Goal: Task Accomplishment & Management: Manage account settings

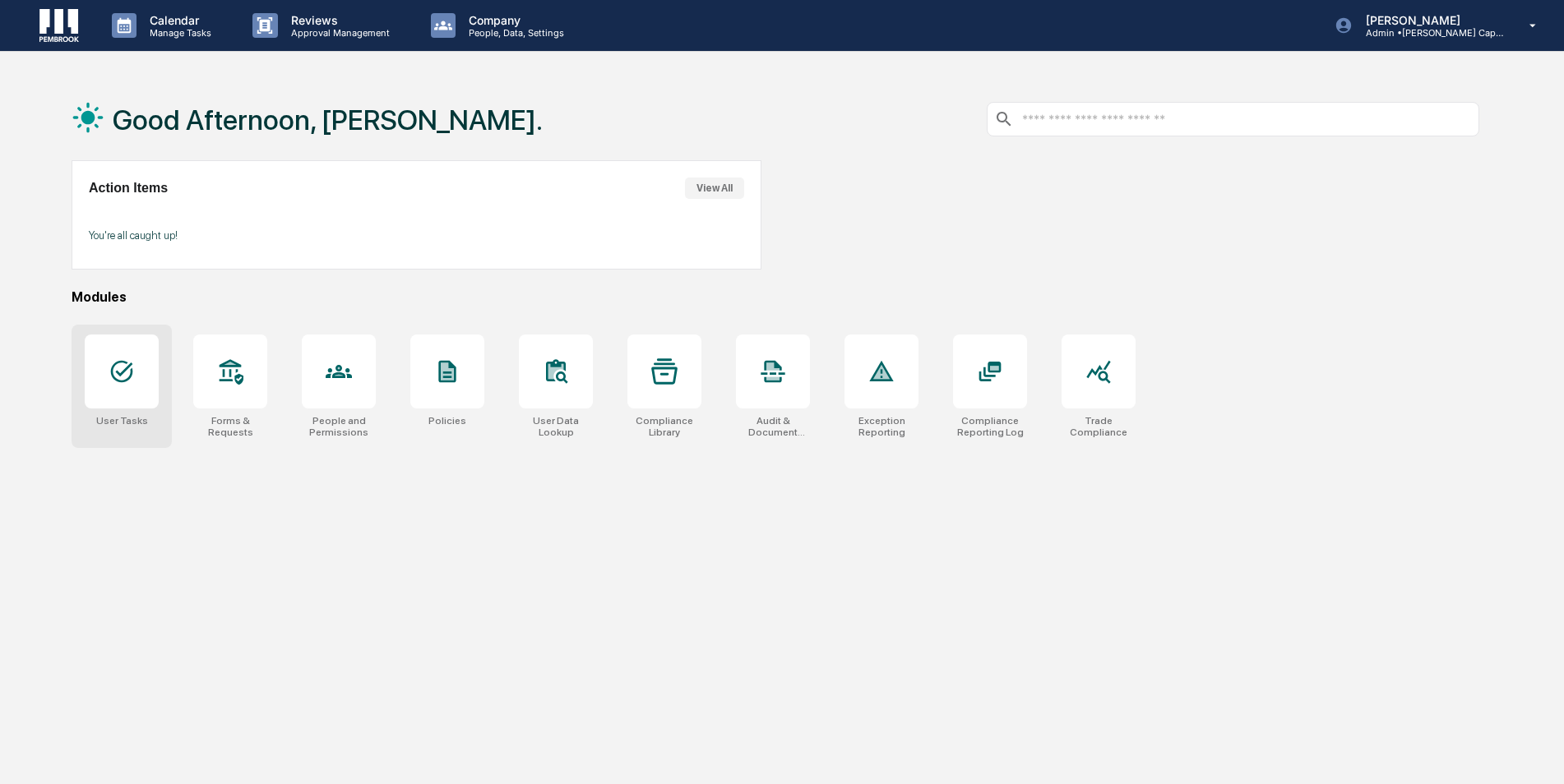
click at [114, 404] on div at bounding box center [121, 371] width 74 height 74
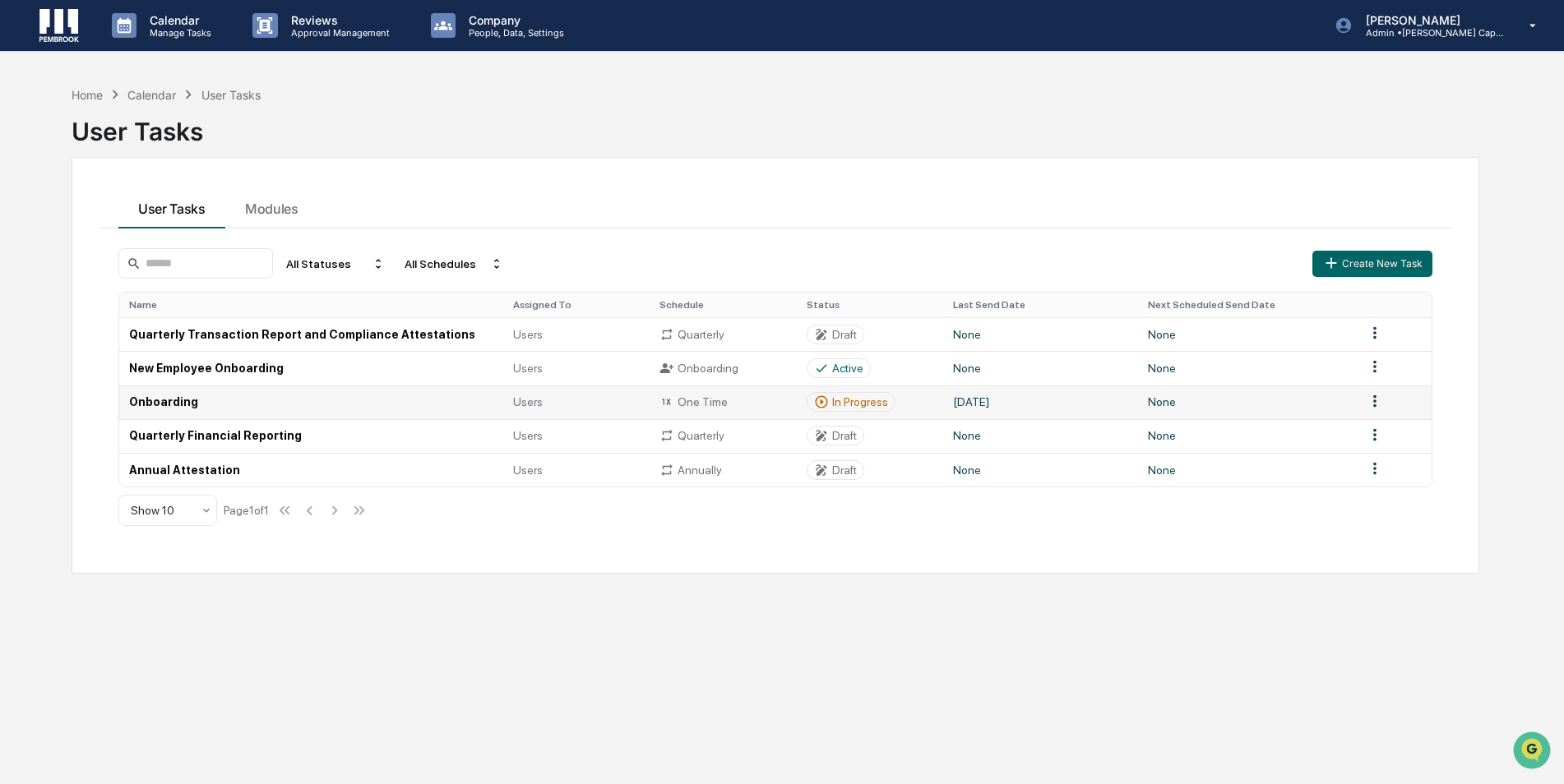
click at [333, 413] on td "Onboarding" at bounding box center [311, 403] width 384 height 34
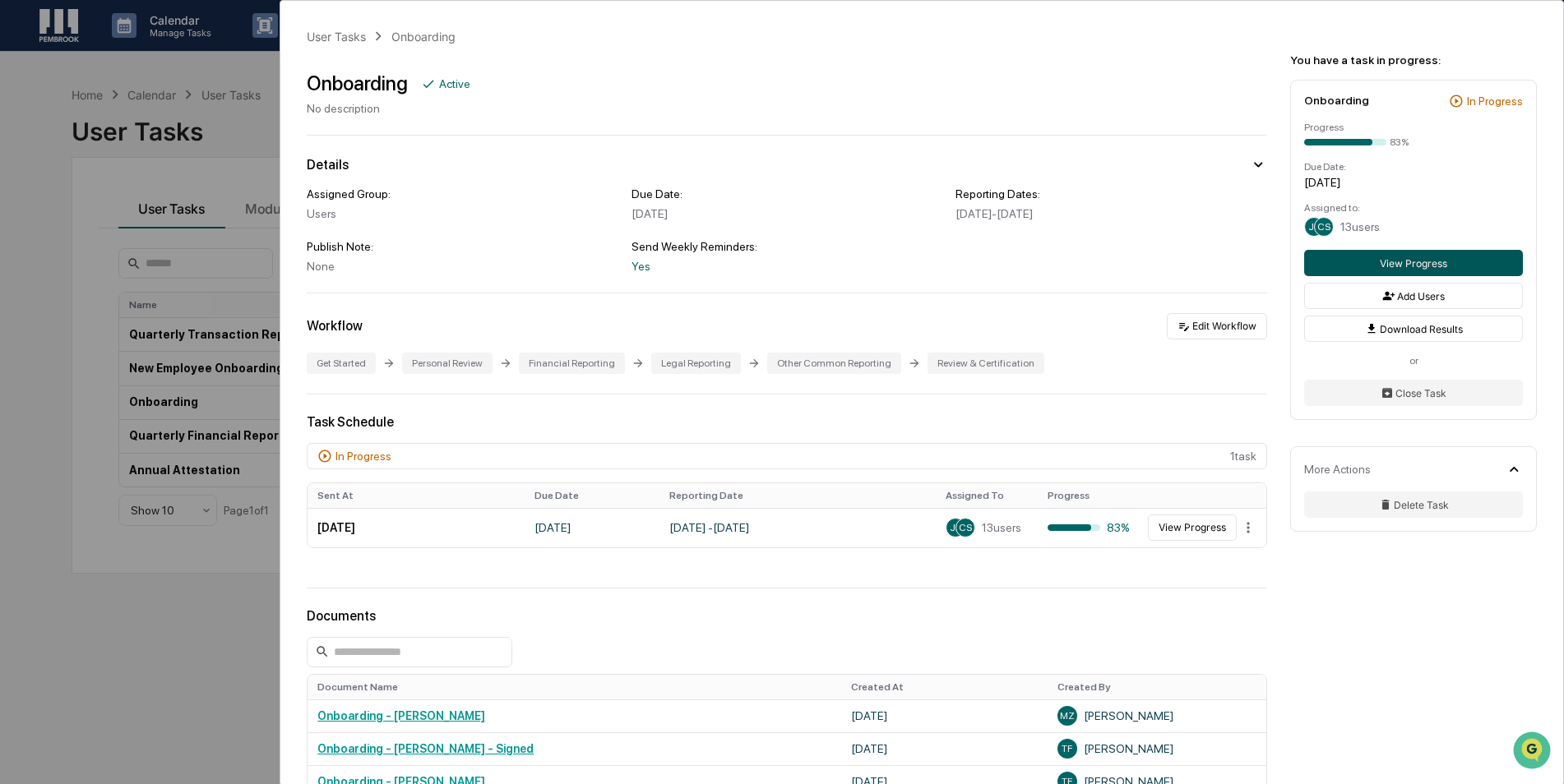
click at [1456, 252] on button "View Progress" at bounding box center [1414, 263] width 219 height 26
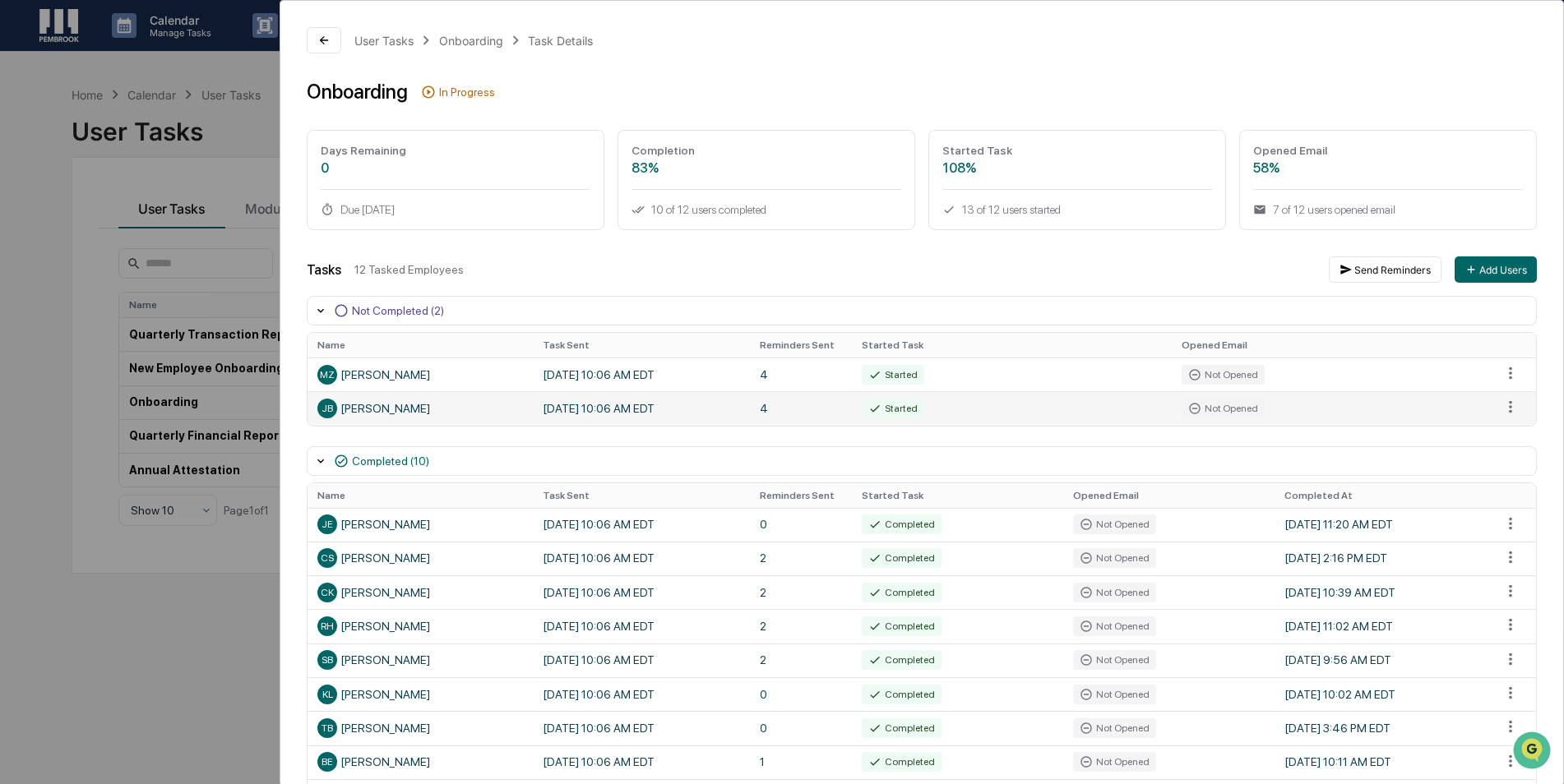
click at [803, 408] on td "4" at bounding box center [801, 408] width 102 height 34
click at [334, 54] on div "User Tasks Onboarding Task Details Onboarding In Progress Days Remaining 0 Due …" at bounding box center [922, 462] width 1283 height 922
click at [331, 38] on icon at bounding box center [324, 40] width 13 height 13
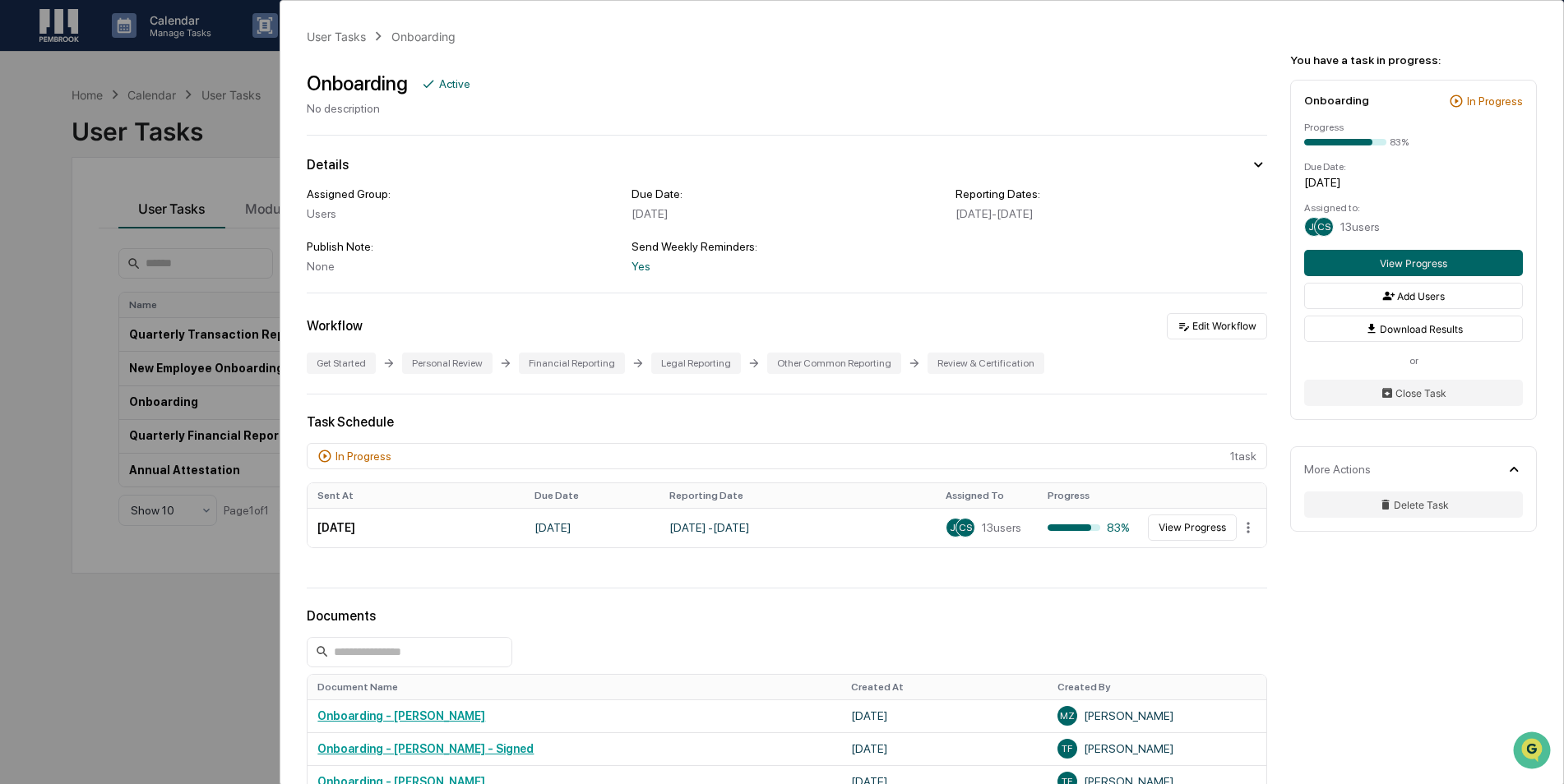
click at [142, 149] on div "User Tasks Onboarding Onboarding Active No description Details Assigned Group: …" at bounding box center [782, 392] width 1564 height 784
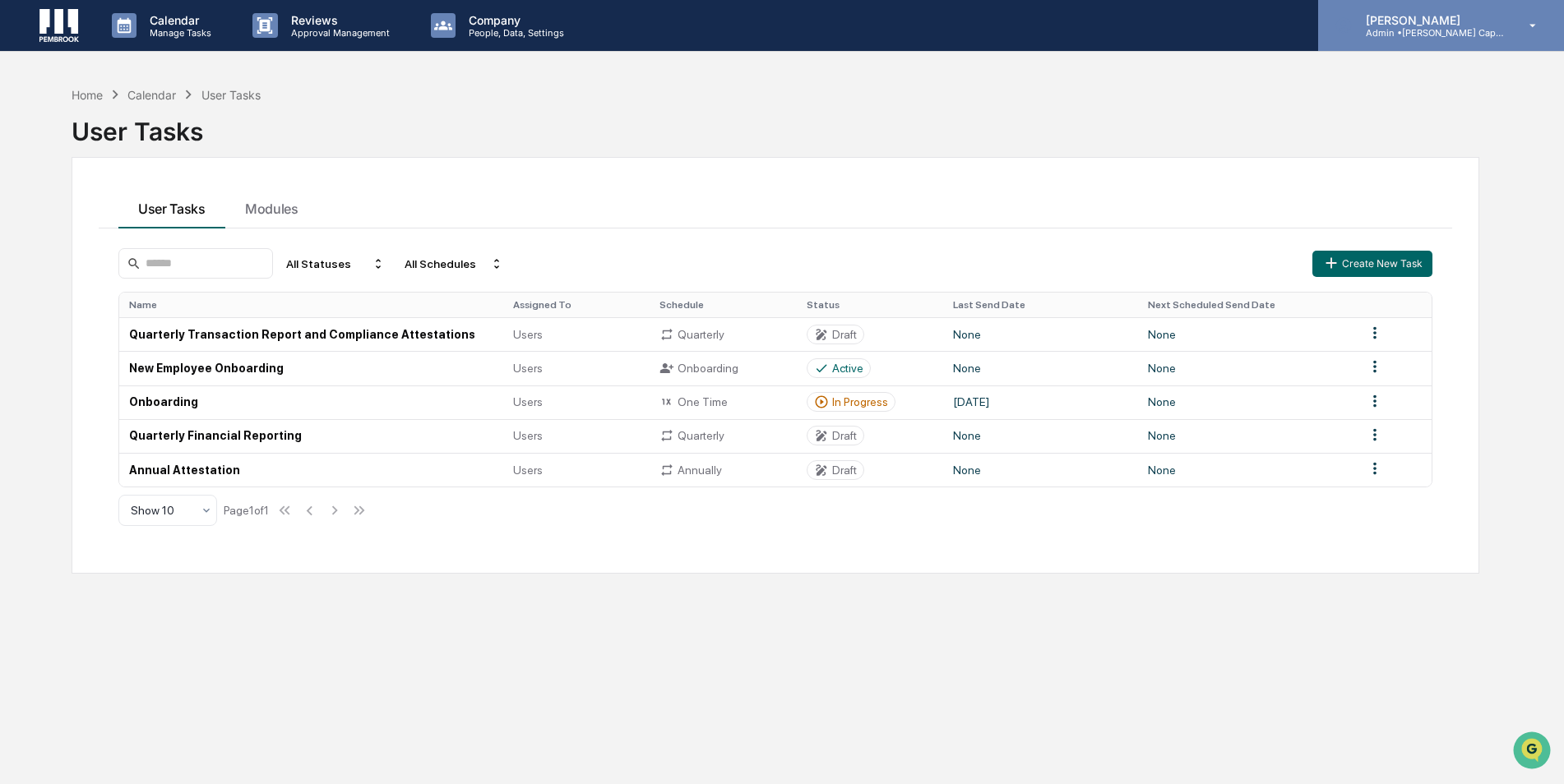
click at [1529, 38] on div "Maxwell Baker Admin • Pembrook Capital Management" at bounding box center [1442, 25] width 246 height 51
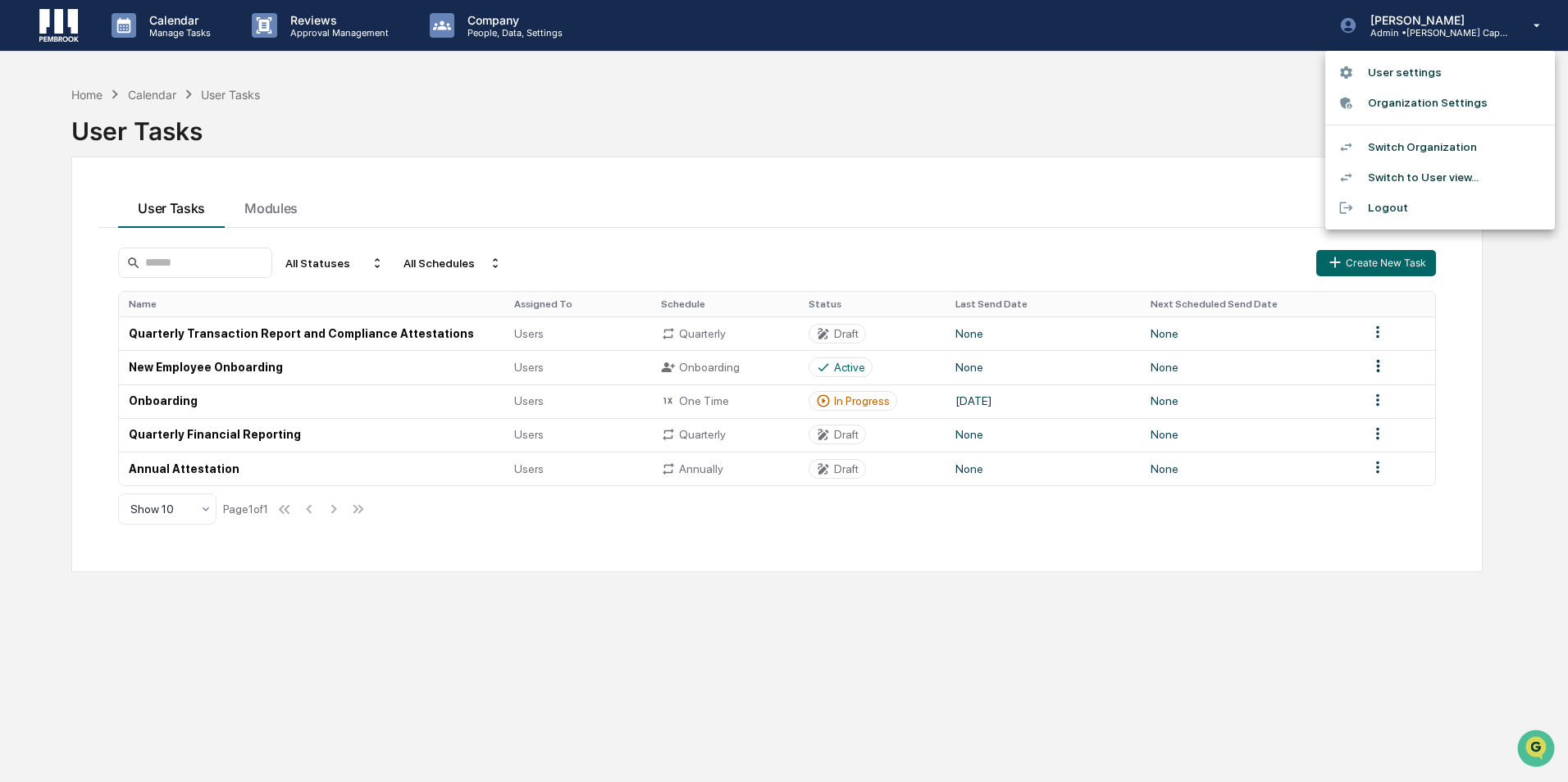
click at [1464, 183] on li "Switch to User view..." at bounding box center [1440, 177] width 229 height 30
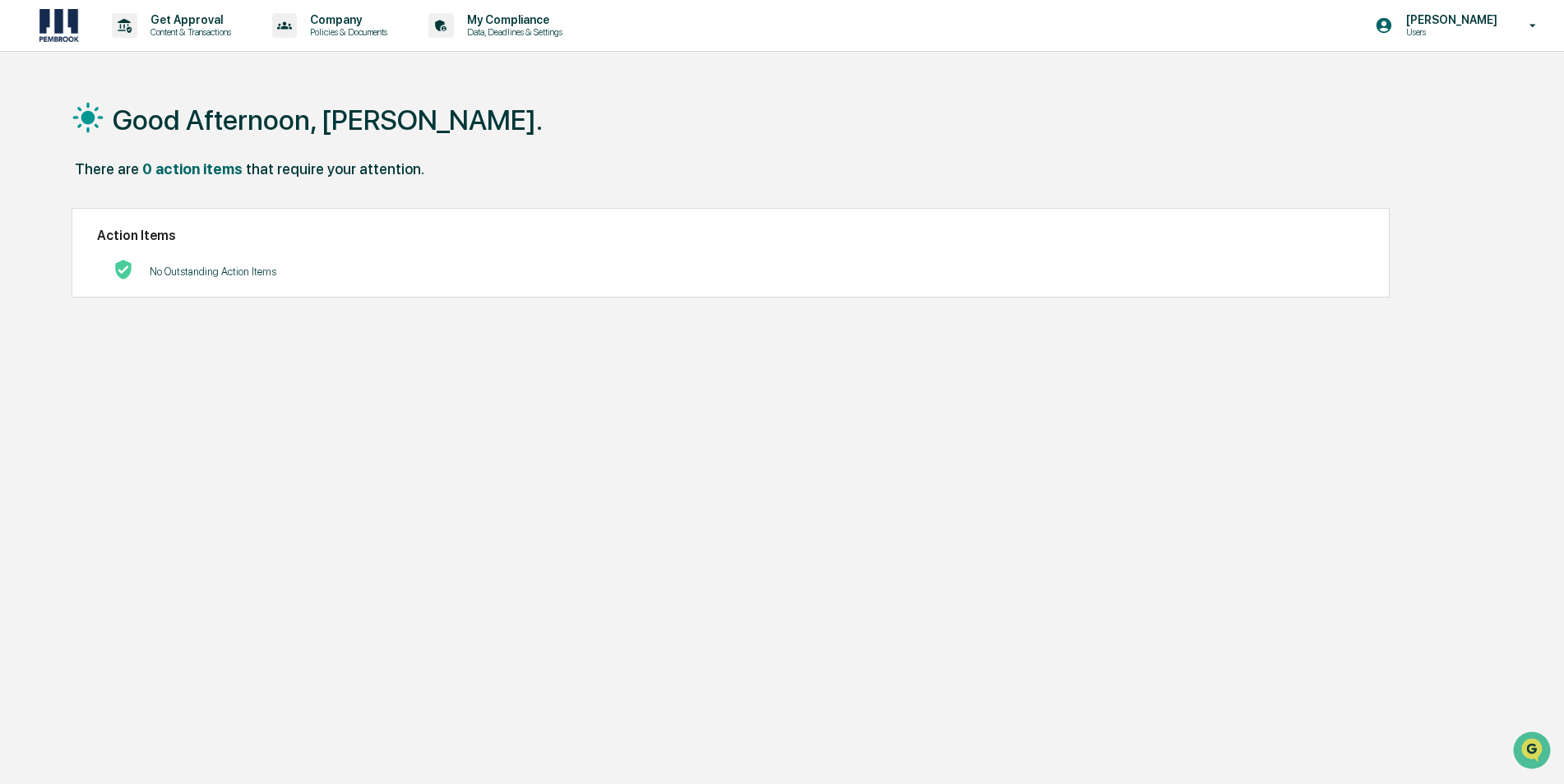
click at [47, 23] on img at bounding box center [59, 25] width 39 height 33
click at [1531, 27] on icon at bounding box center [1533, 25] width 29 height 16
click at [1390, 88] on li "Switch to Admin view..." at bounding box center [1444, 84] width 230 height 30
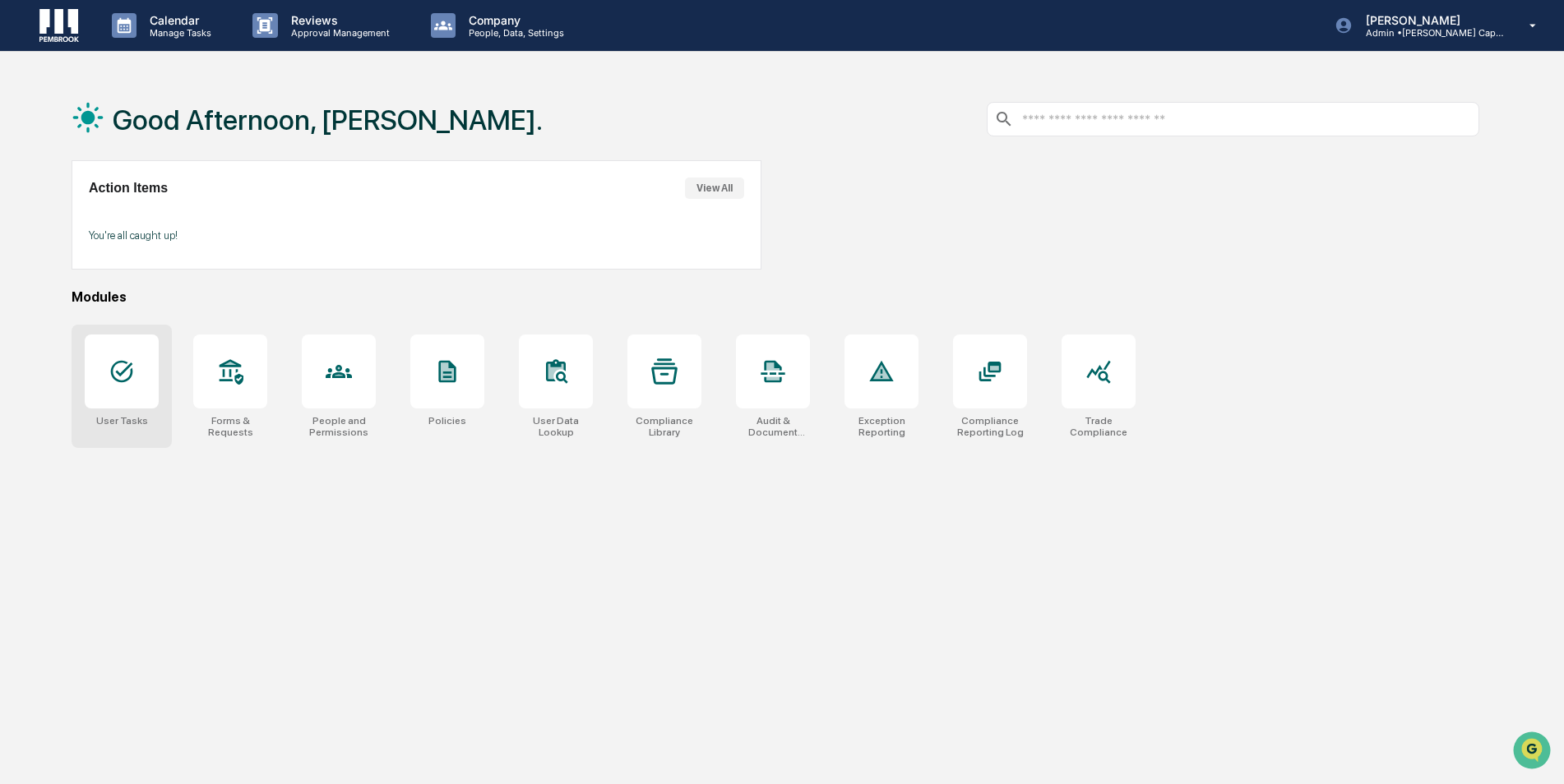
click at [170, 382] on div "User Tasks" at bounding box center [121, 386] width 101 height 123
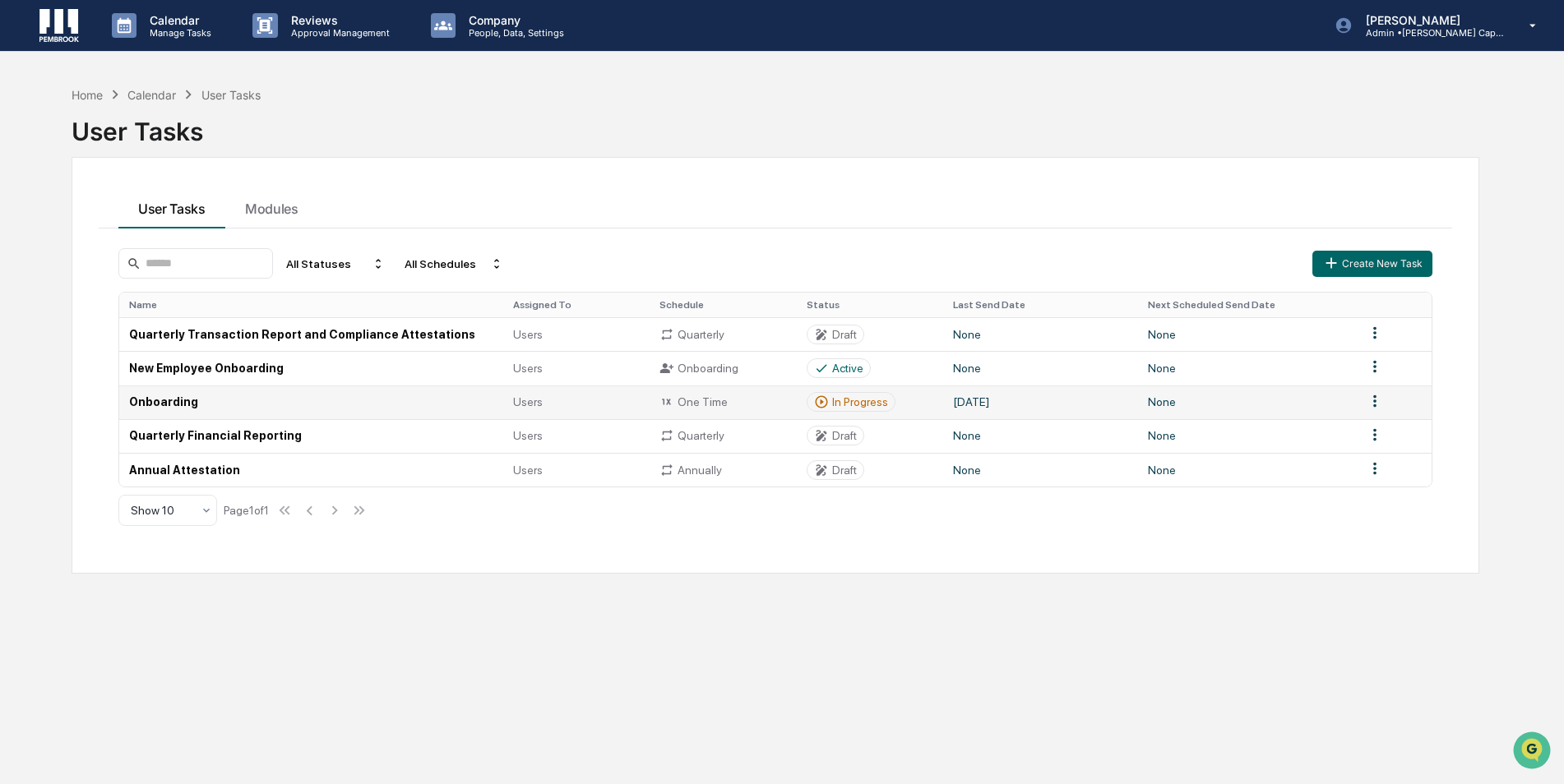
click at [663, 409] on icon at bounding box center [667, 402] width 15 height 15
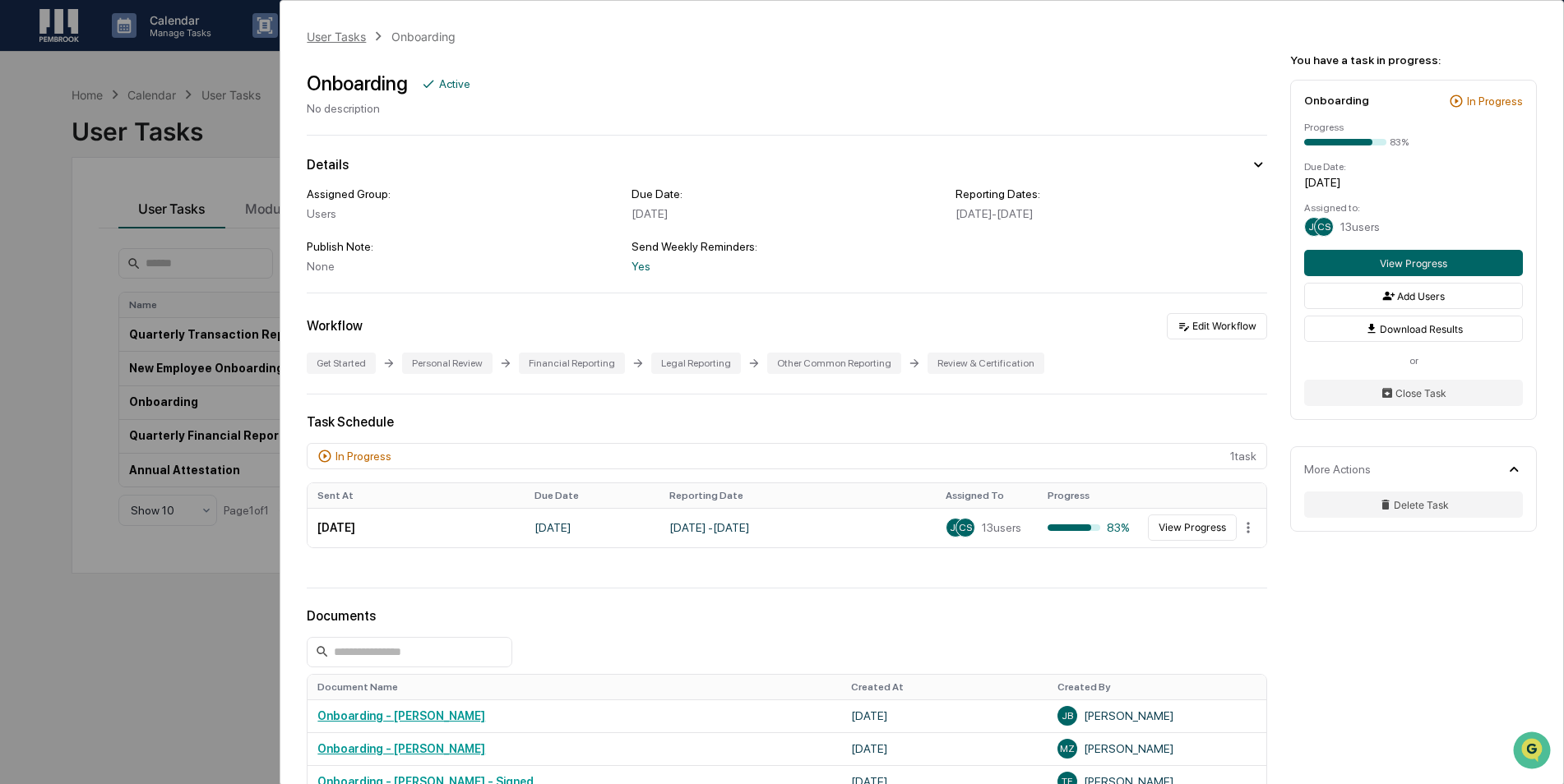
click at [354, 33] on div "User Tasks" at bounding box center [336, 37] width 59 height 14
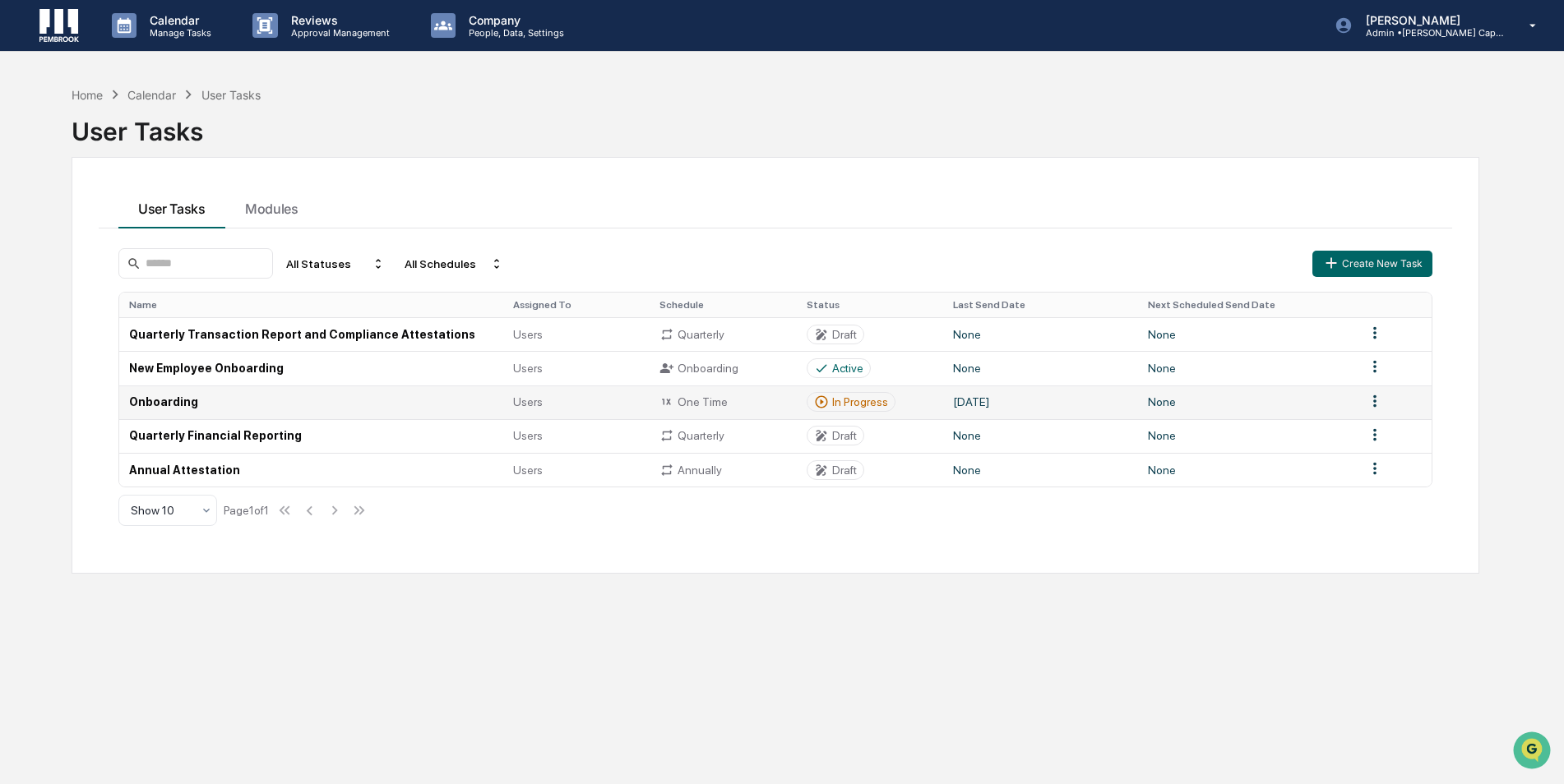
click at [882, 406] on div "In Progress" at bounding box center [860, 402] width 56 height 13
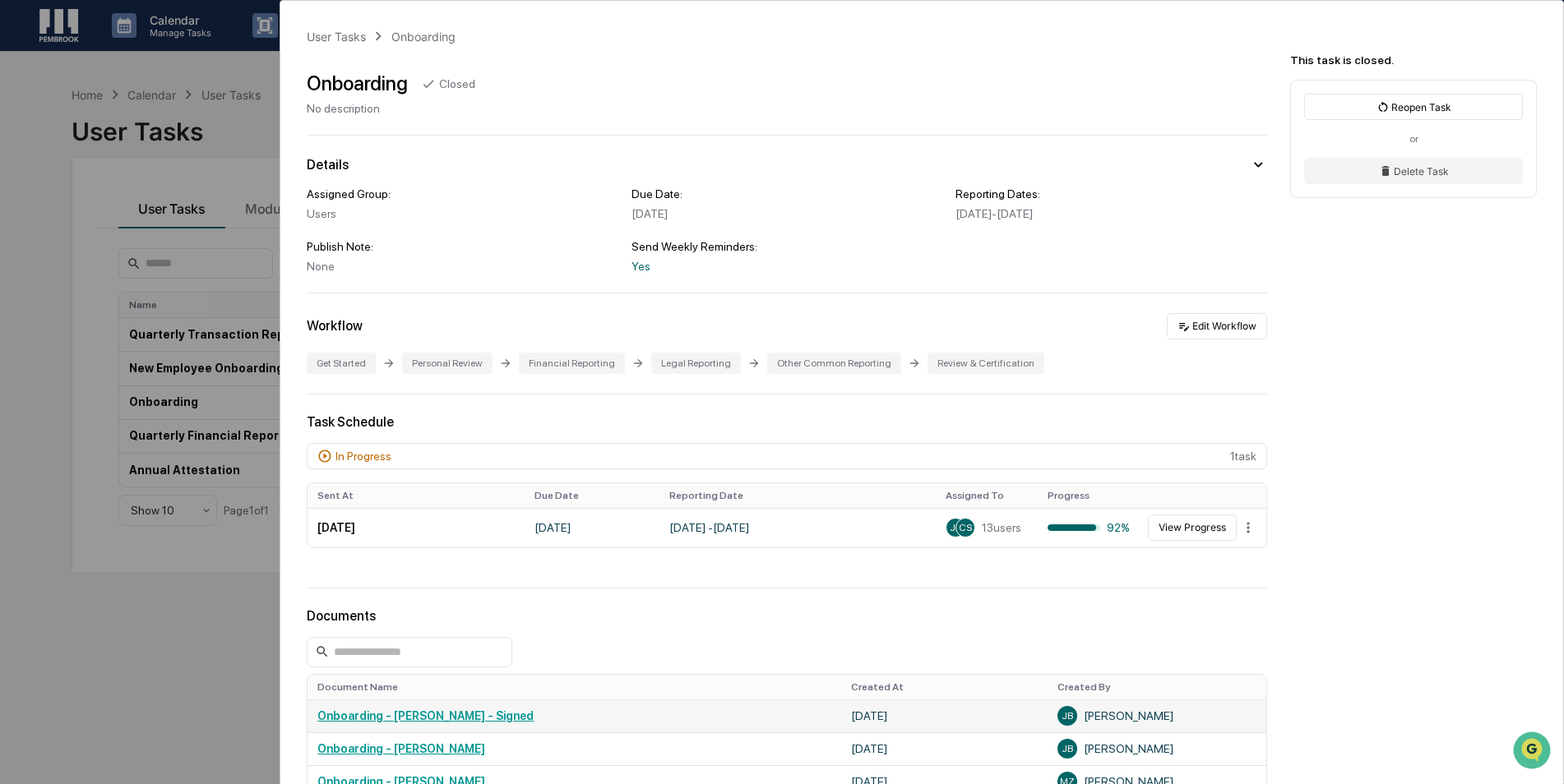
click at [468, 722] on link "Onboarding - John Bergamini - Signed" at bounding box center [426, 716] width 216 height 13
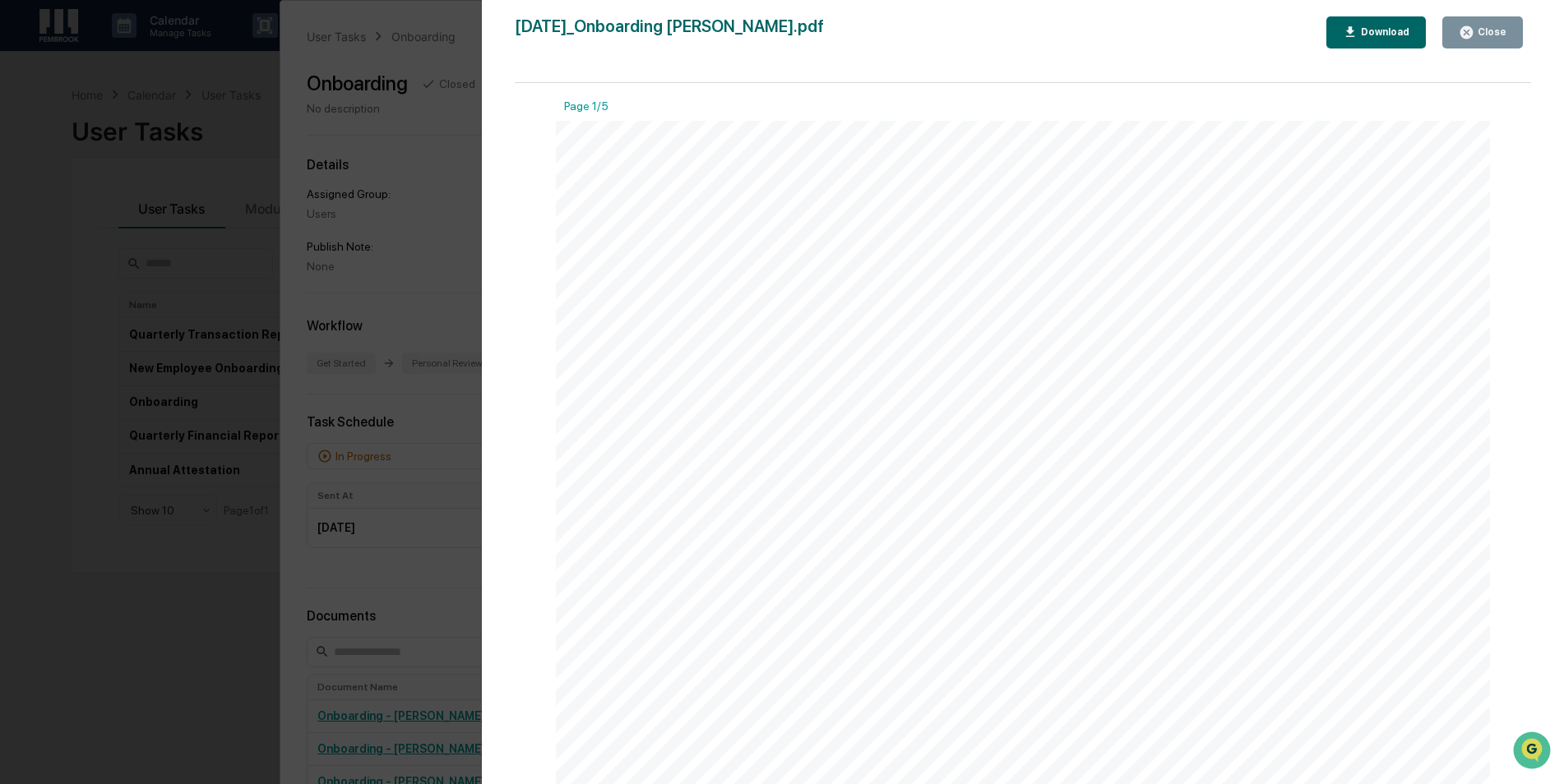
click at [1467, 38] on icon "button" at bounding box center [1466, 32] width 16 height 16
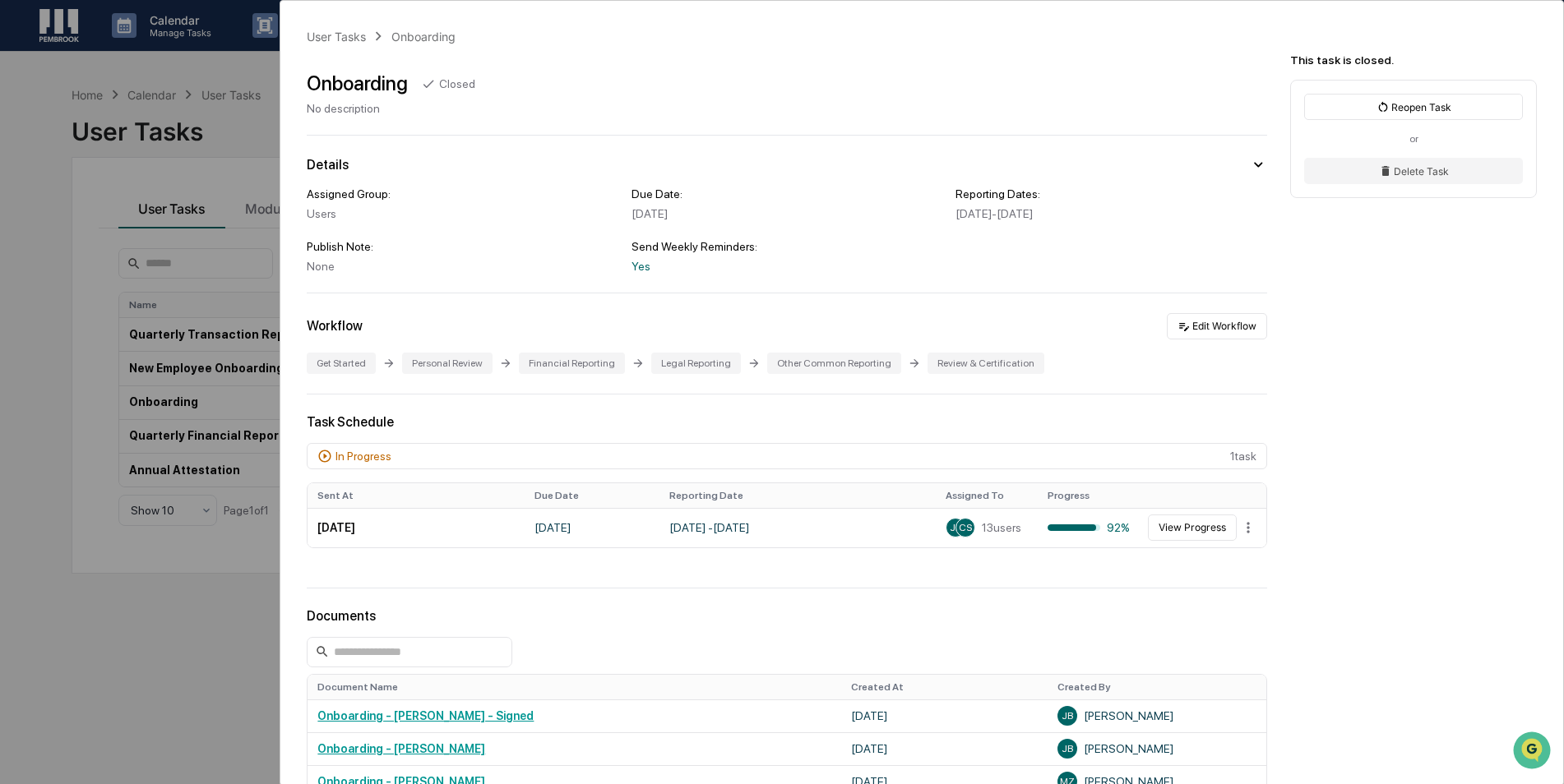
click at [58, 335] on div "User Tasks Onboarding Onboarding Closed No description Details Assigned Group: …" at bounding box center [782, 392] width 1564 height 784
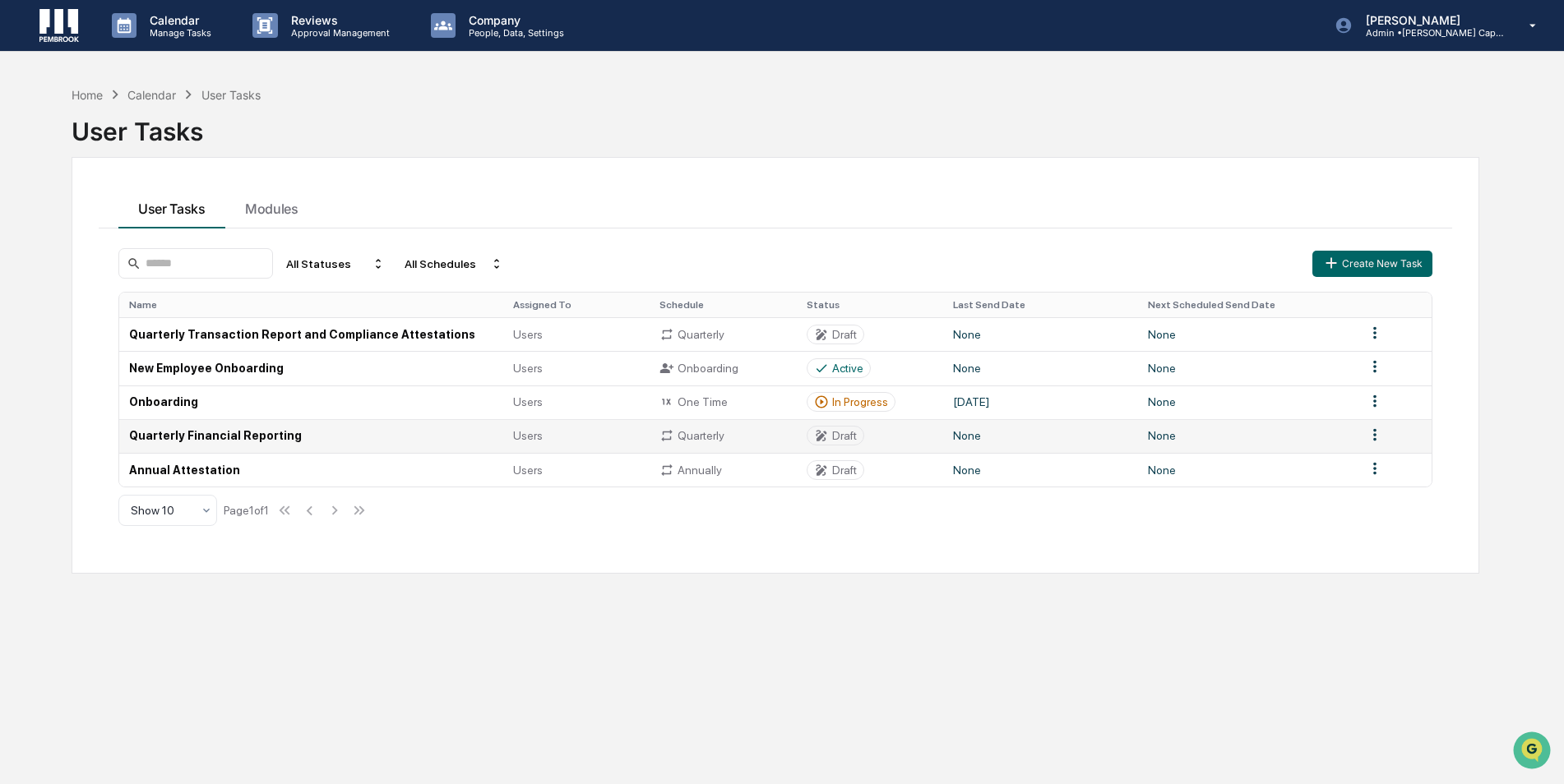
click at [467, 420] on td "Quarterly Financial Reporting" at bounding box center [311, 437] width 384 height 34
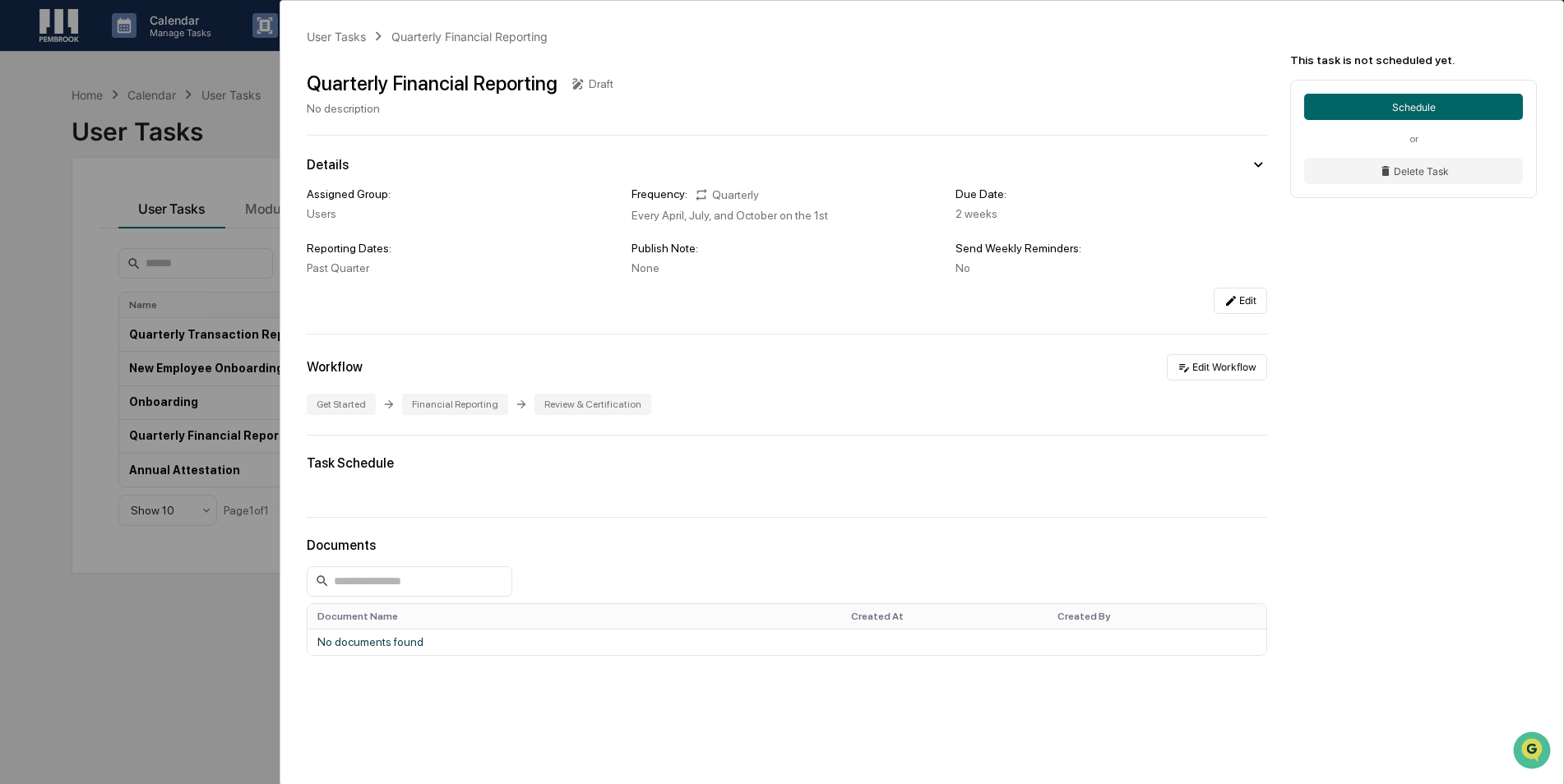
click at [0, 462] on html "Calendar Manage Tasks Reviews Approval Management Company People, Data, Setting…" at bounding box center [782, 392] width 1564 height 784
click at [369, 48] on div "User Tasks Quarterly Financial Reporting Quarterly Financial Reporting Draft No…" at bounding box center [922, 414] width 1283 height 826
click at [347, 43] on div "User Tasks Quarterly Financial Reporting" at bounding box center [427, 36] width 240 height 18
click at [353, 37] on div "User Tasks" at bounding box center [336, 37] width 59 height 14
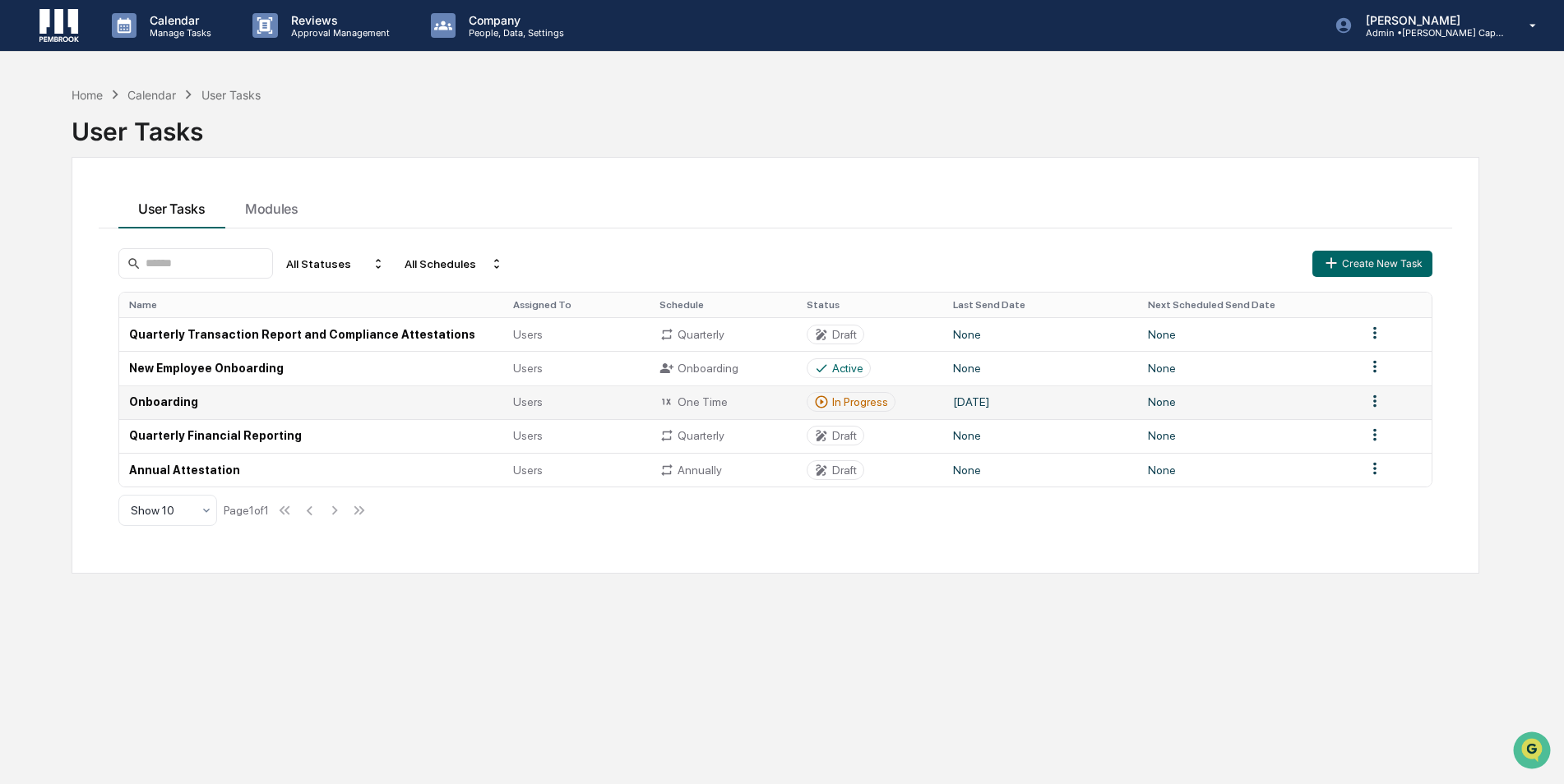
click at [314, 410] on td "Onboarding" at bounding box center [311, 403] width 384 height 34
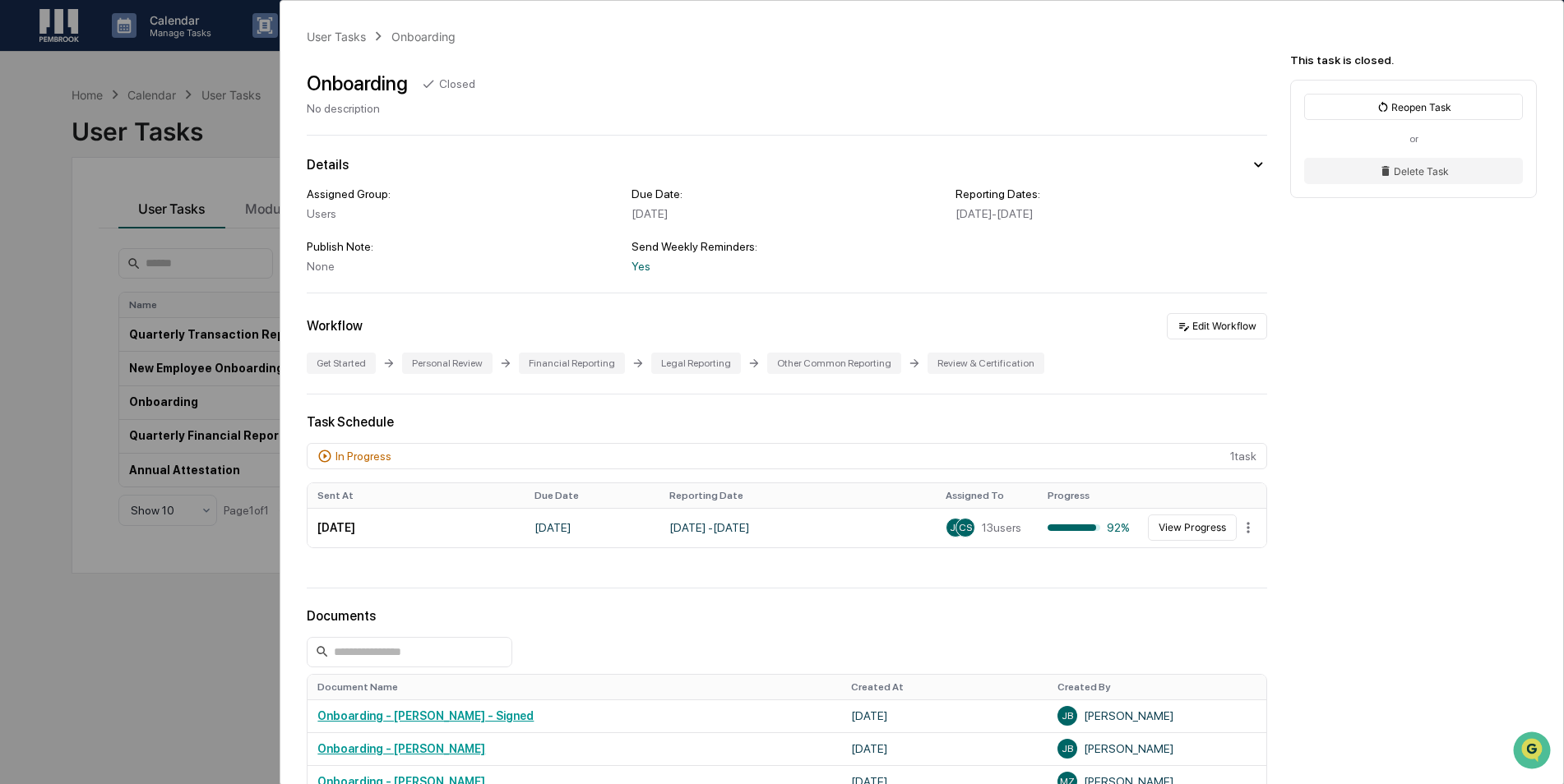
scroll to position [164, 0]
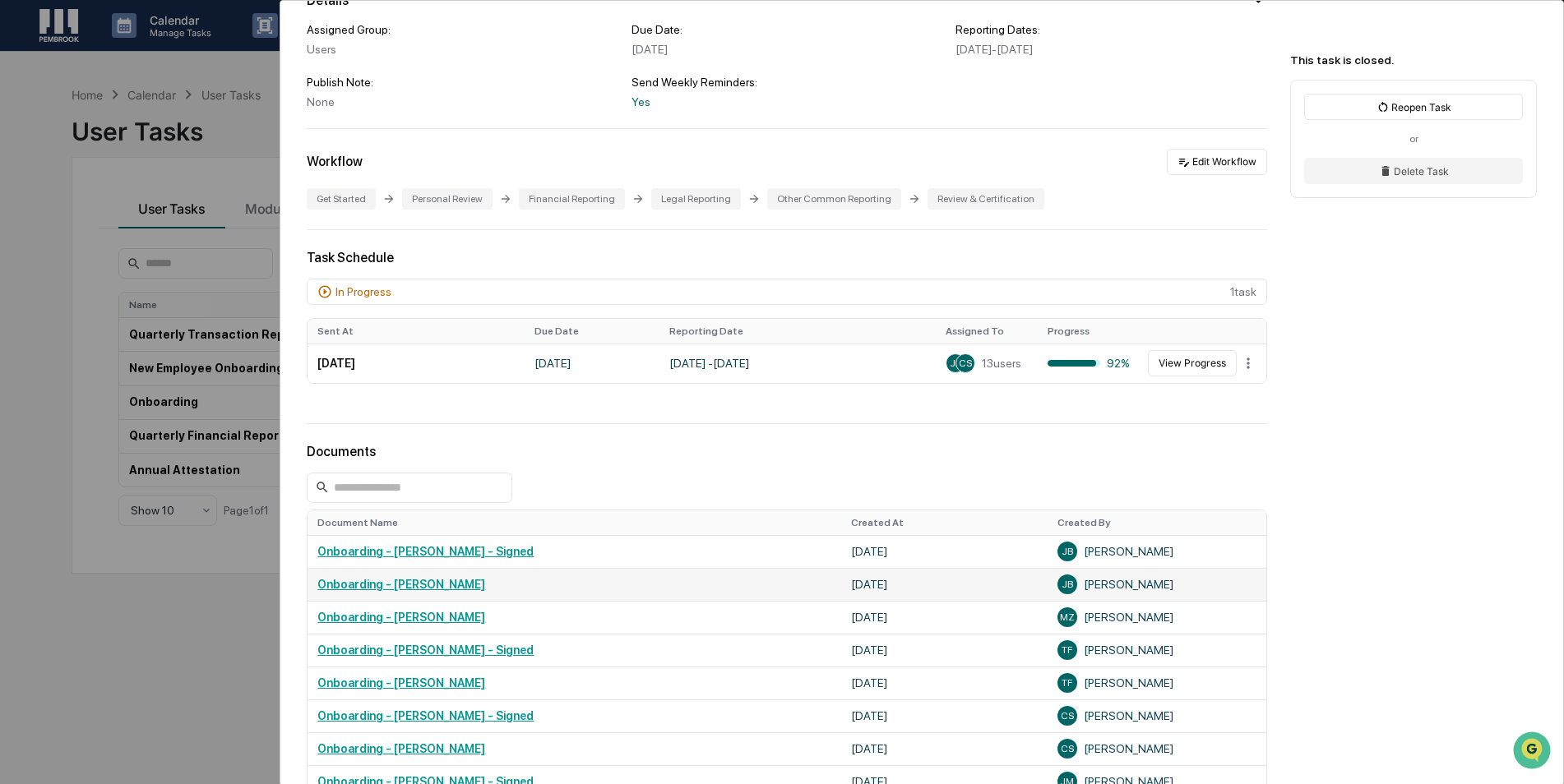
click at [381, 592] on td "Onboarding - John Bergamini" at bounding box center [574, 584] width 534 height 33
click at [394, 585] on link "Onboarding - John Bergamini" at bounding box center [401, 585] width 168 height 13
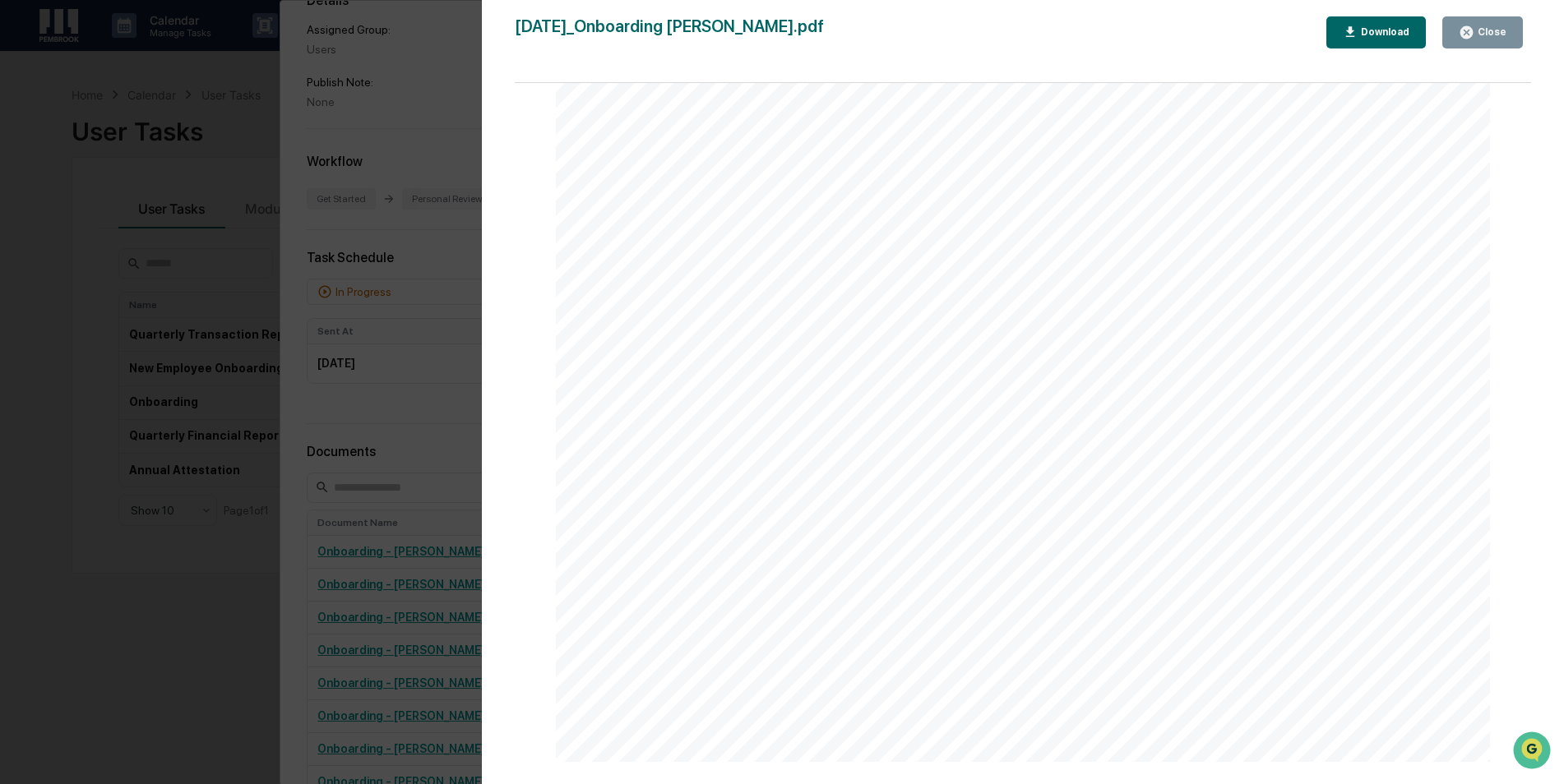
scroll to position [2631, 0]
click at [1493, 27] on div "Close" at bounding box center [1491, 32] width 32 height 11
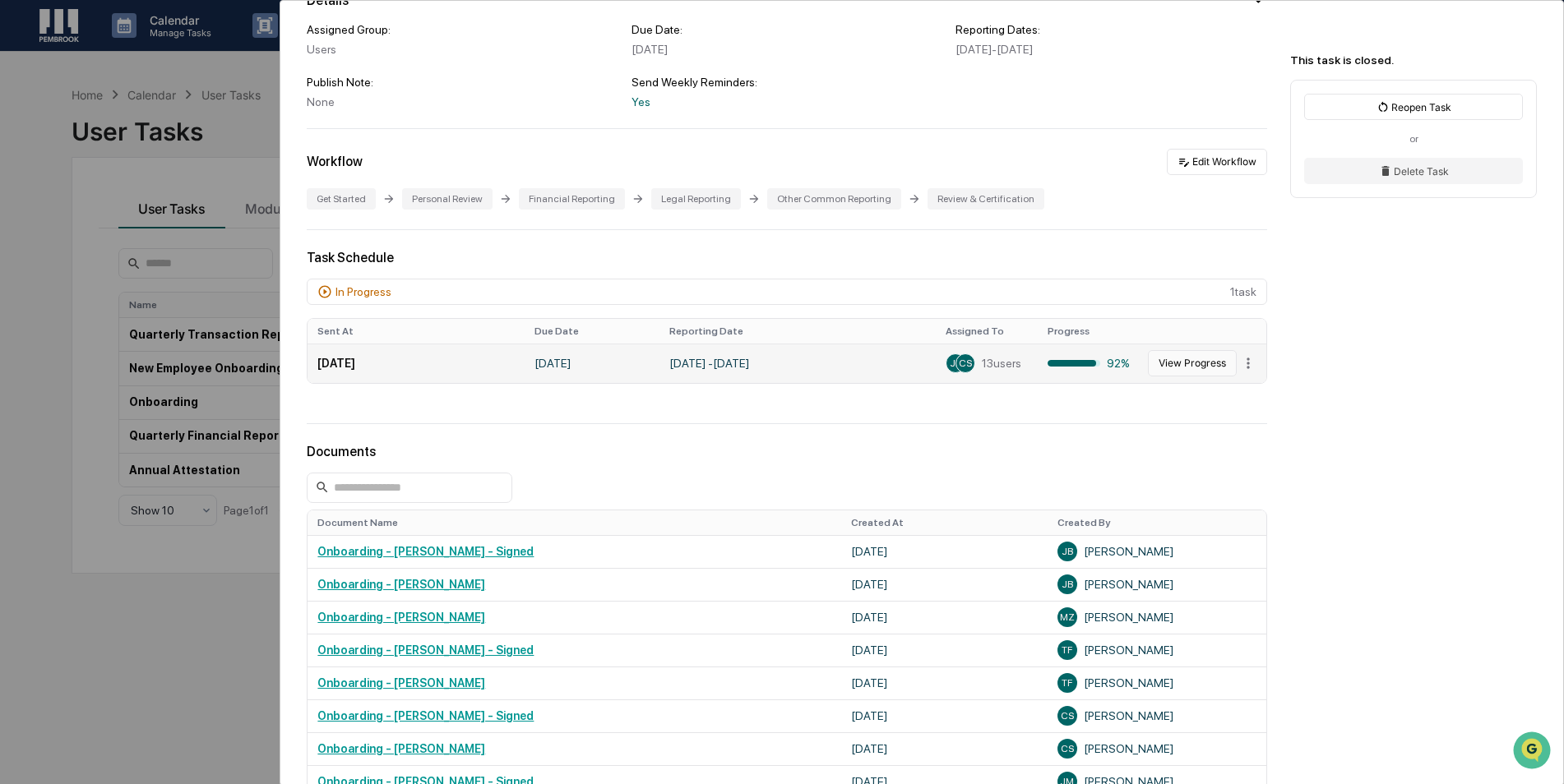
click at [1212, 362] on button "View Progress" at bounding box center [1192, 363] width 89 height 26
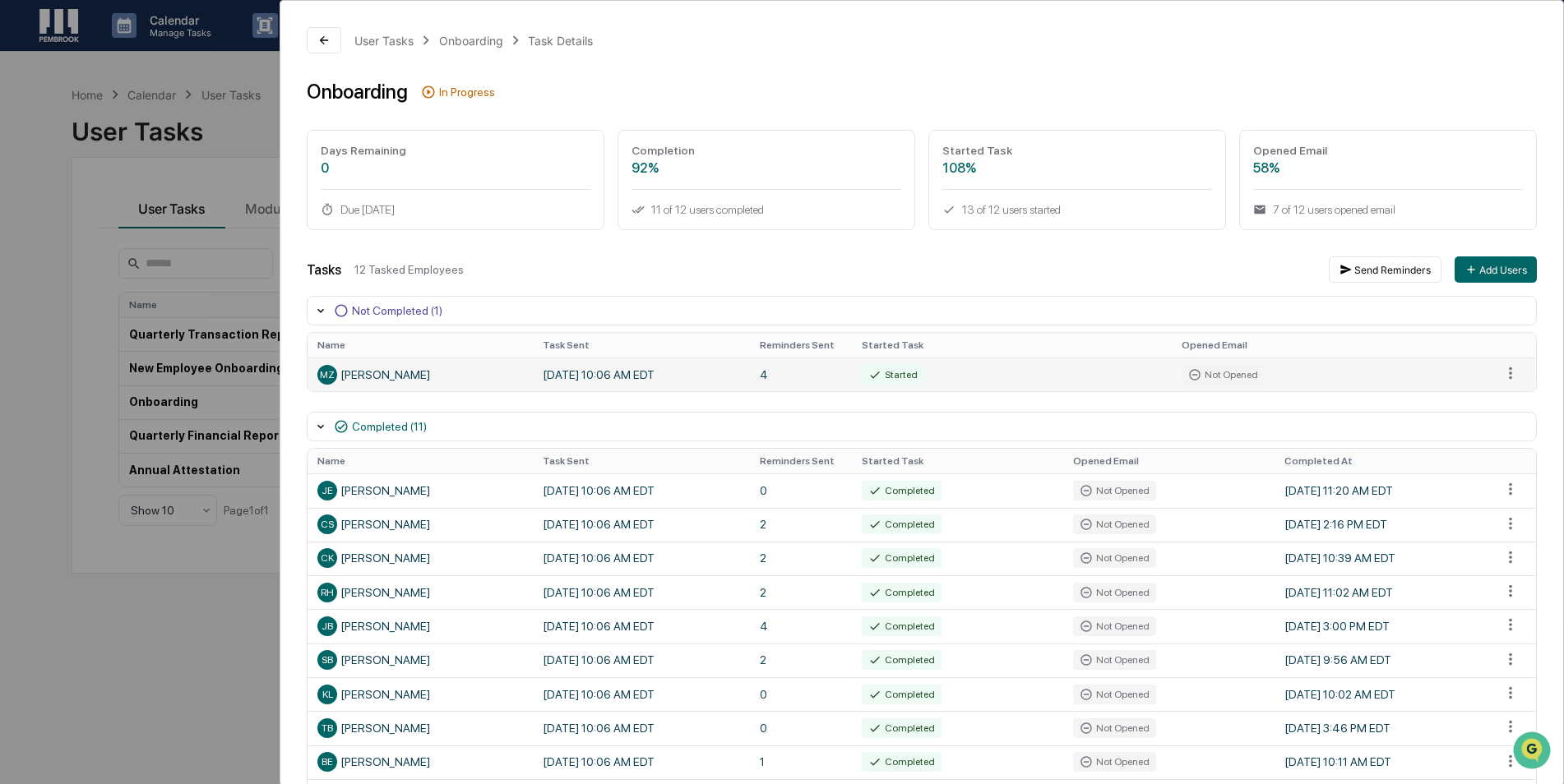
click at [494, 380] on div "MZ Marzena Zareba" at bounding box center [420, 375] width 206 height 20
click at [125, 539] on div "User Tasks Onboarding Task Details Onboarding In Progress Days Remaining 0 Due …" at bounding box center [782, 392] width 1564 height 784
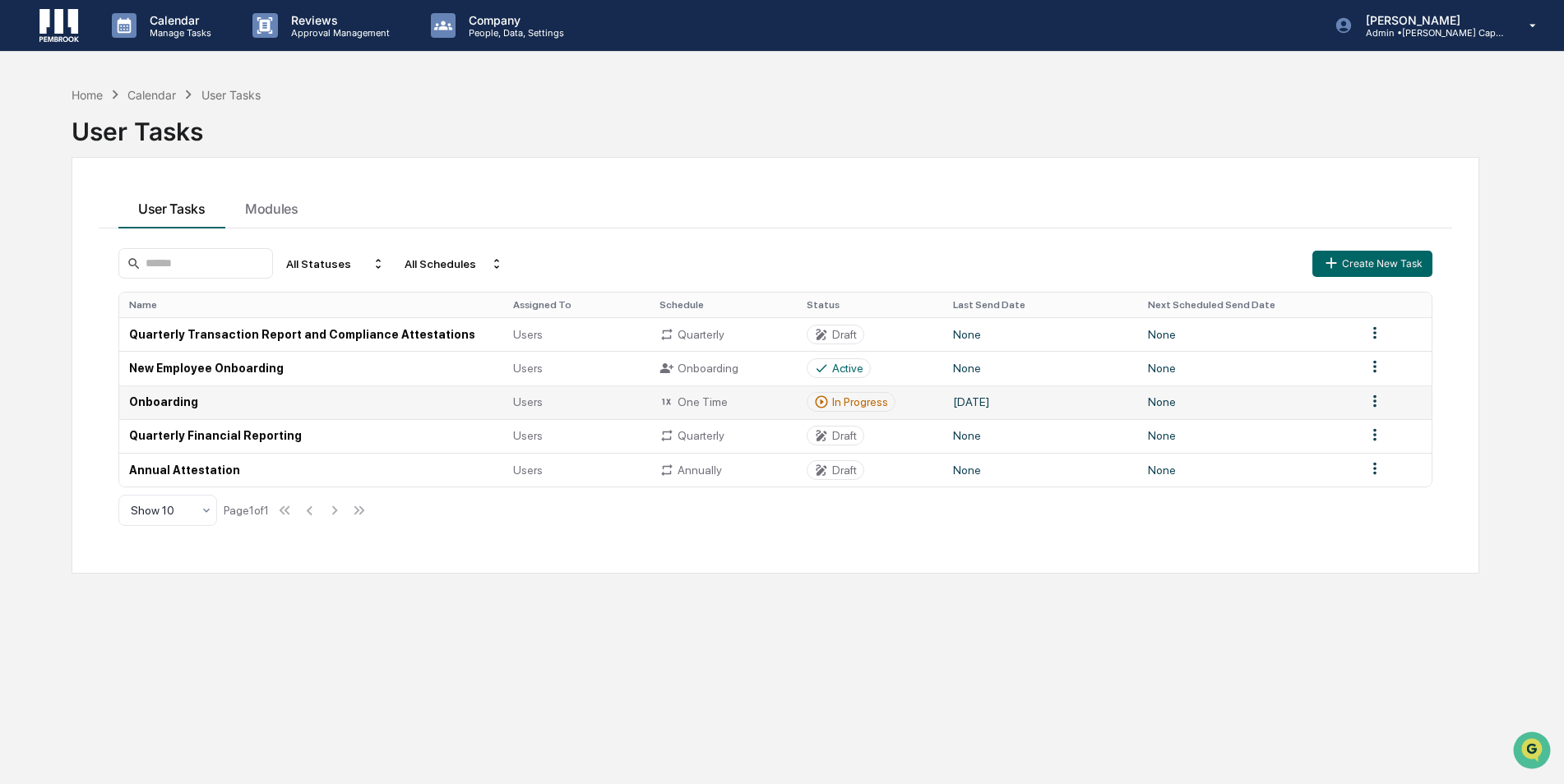
click at [777, 393] on td "One Time" at bounding box center [723, 403] width 147 height 34
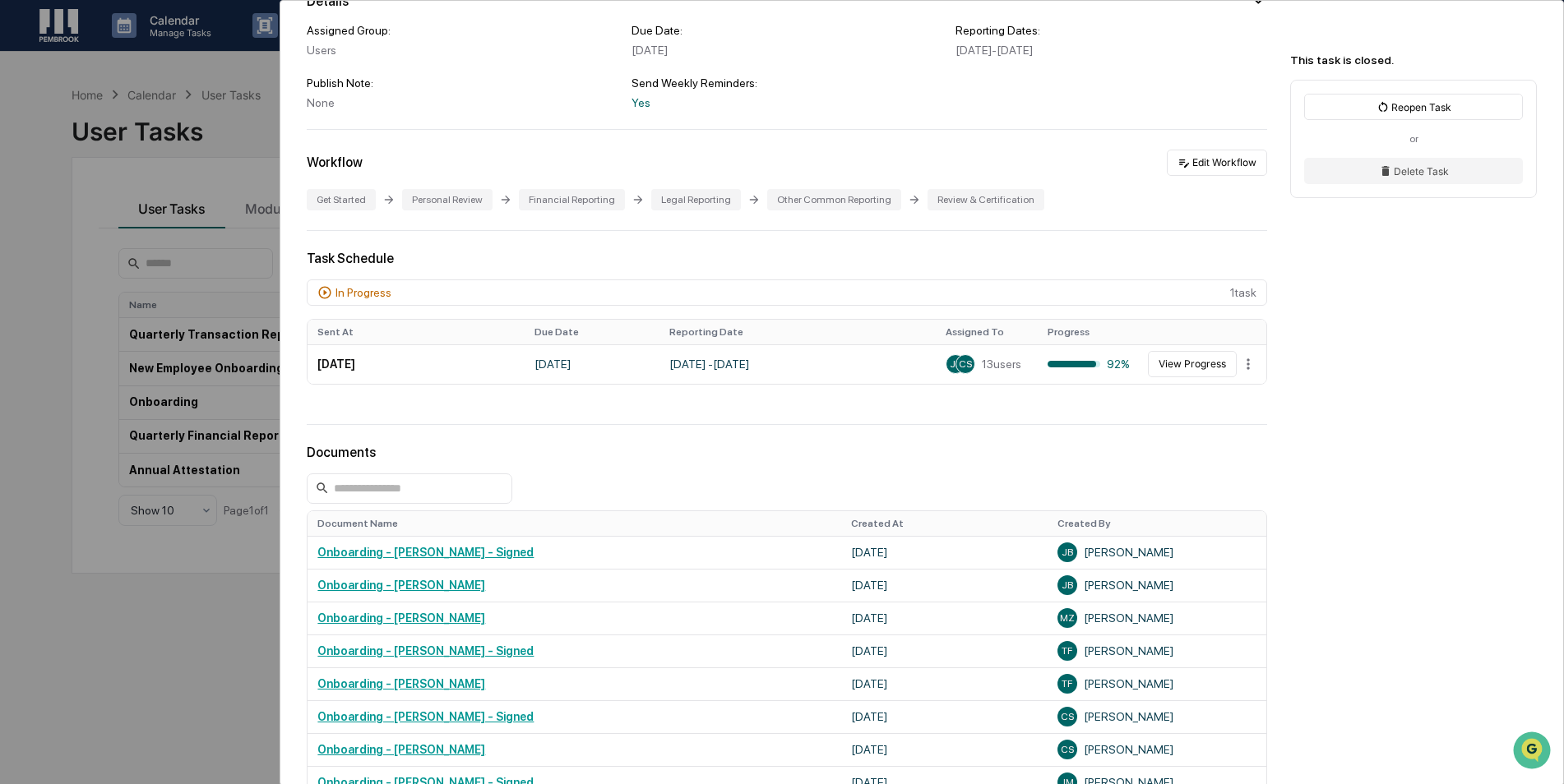
scroll to position [164, 0]
click at [383, 615] on link "Onboarding - Marzena Zareba" at bounding box center [401, 618] width 168 height 13
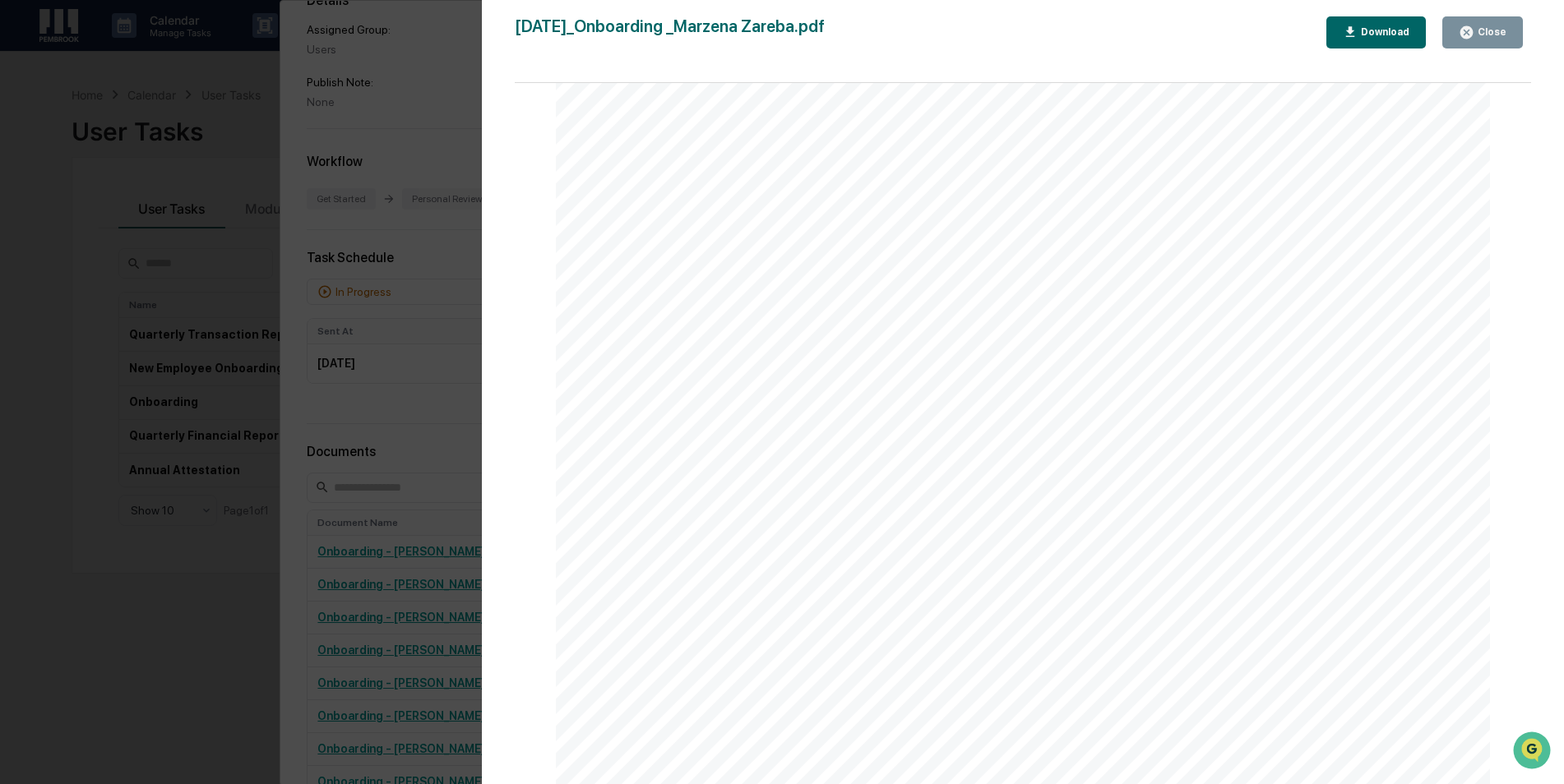
scroll to position [4604, 0]
click at [1468, 37] on icon "button" at bounding box center [1466, 32] width 12 height 12
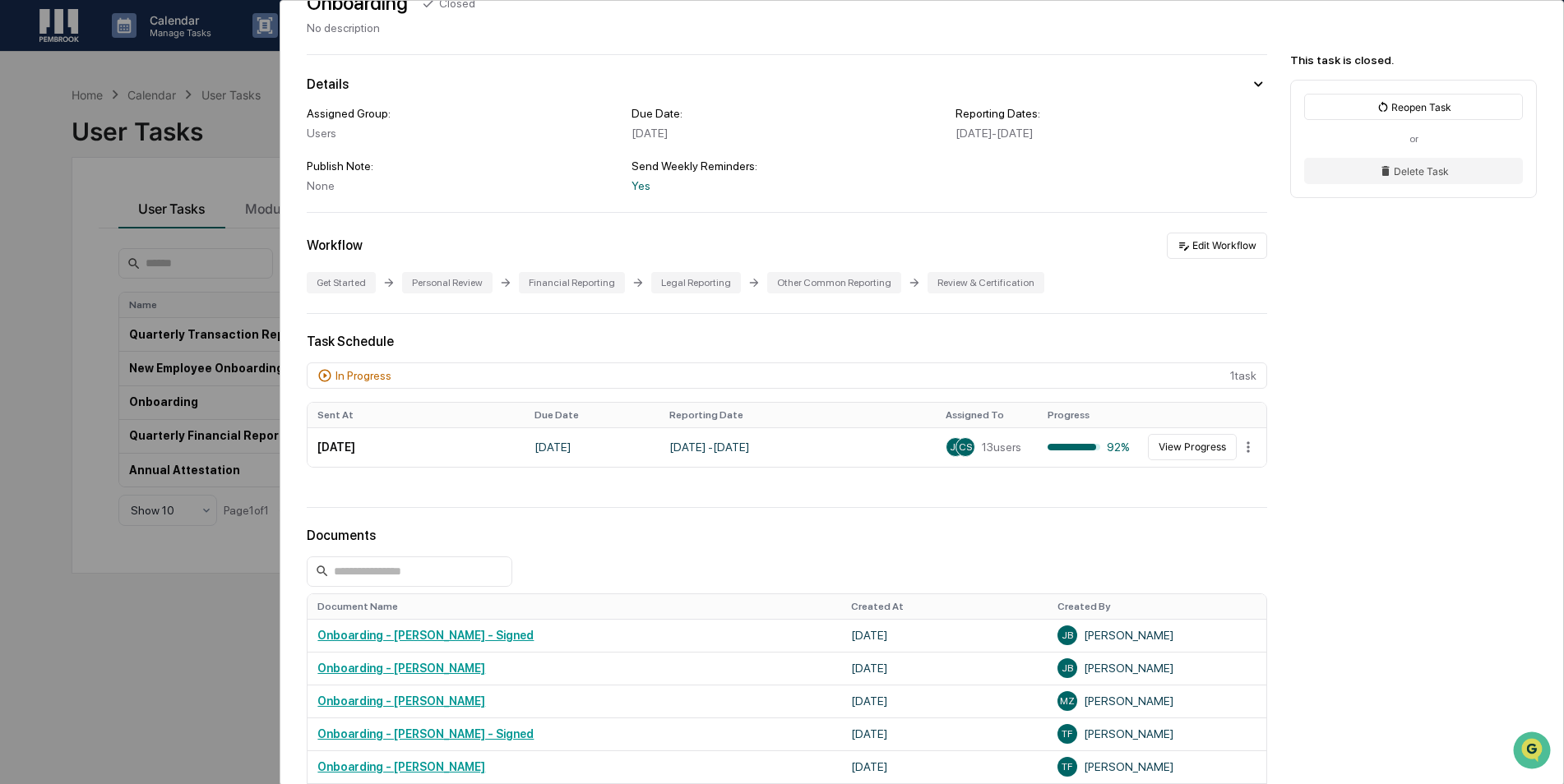
scroll to position [0, 0]
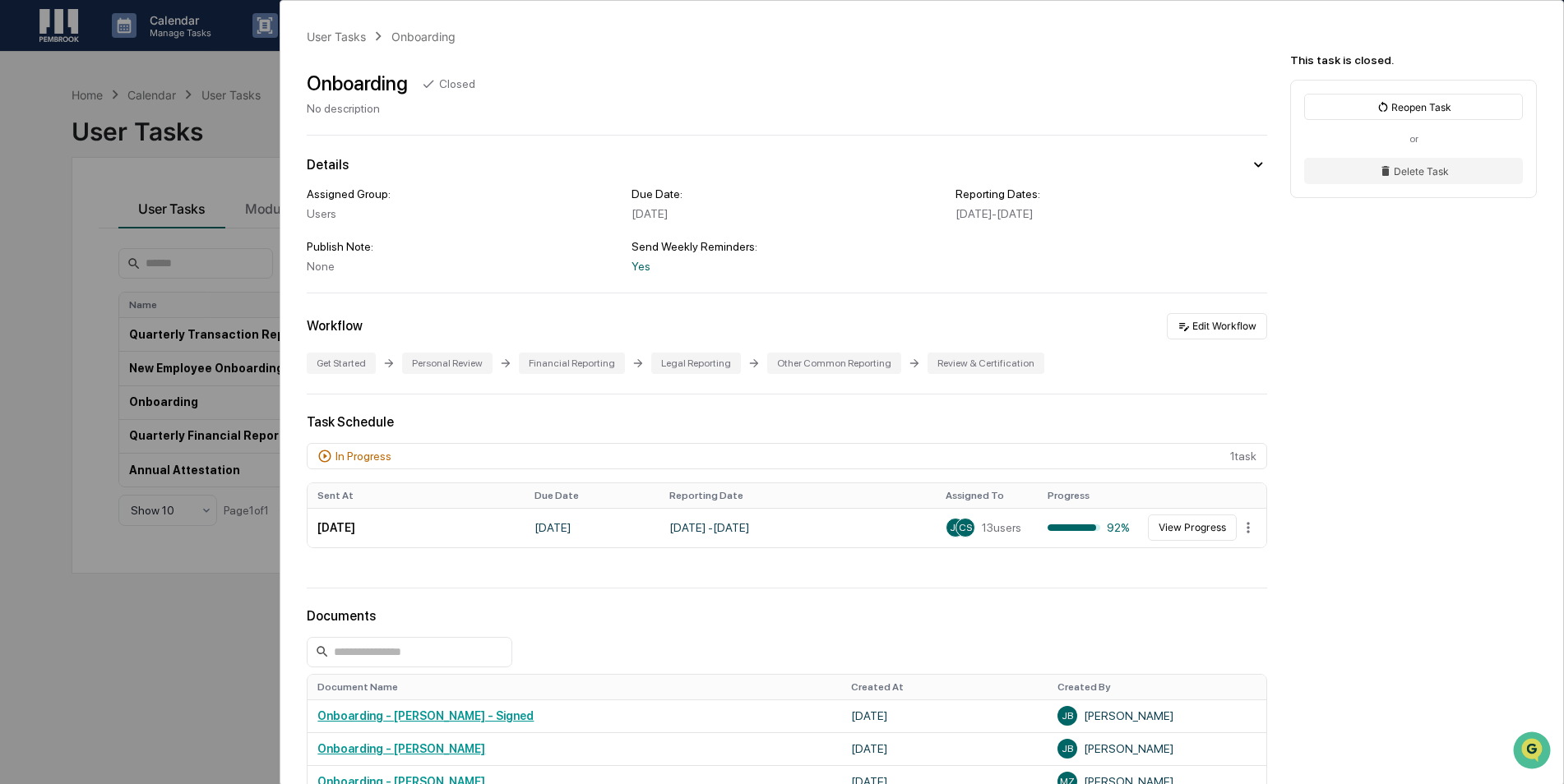
click at [70, 193] on div "User Tasks Onboarding Onboarding Closed No description Details Assigned Group: …" at bounding box center [782, 392] width 1564 height 784
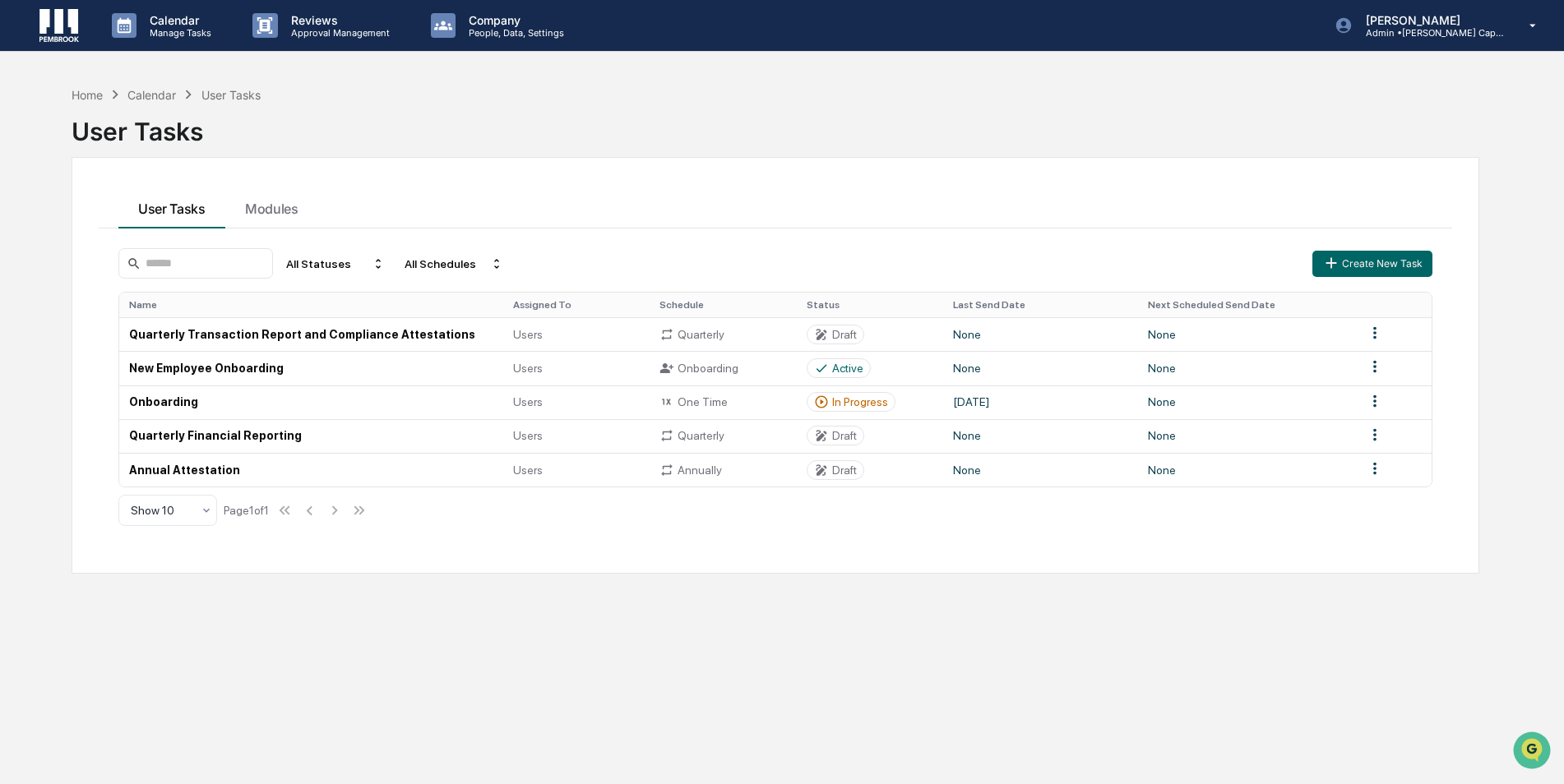
click at [136, 127] on div "User Tasks" at bounding box center [775, 125] width 1408 height 43
click at [64, 34] on img at bounding box center [59, 25] width 39 height 33
